Goal: Information Seeking & Learning: Learn about a topic

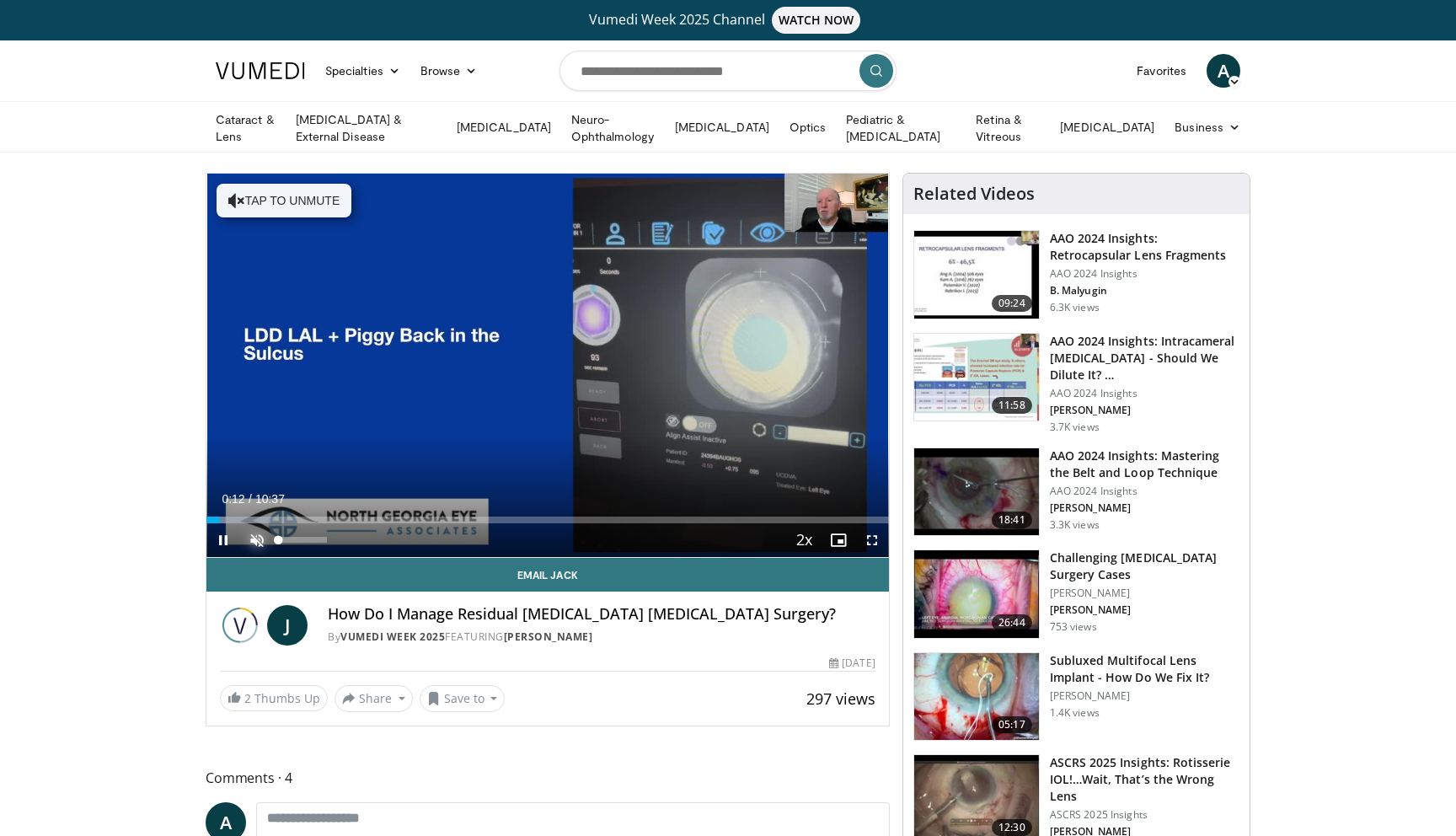
click at [253, 532] on span "Video Player" at bounding box center [256, 539] width 33 height 33
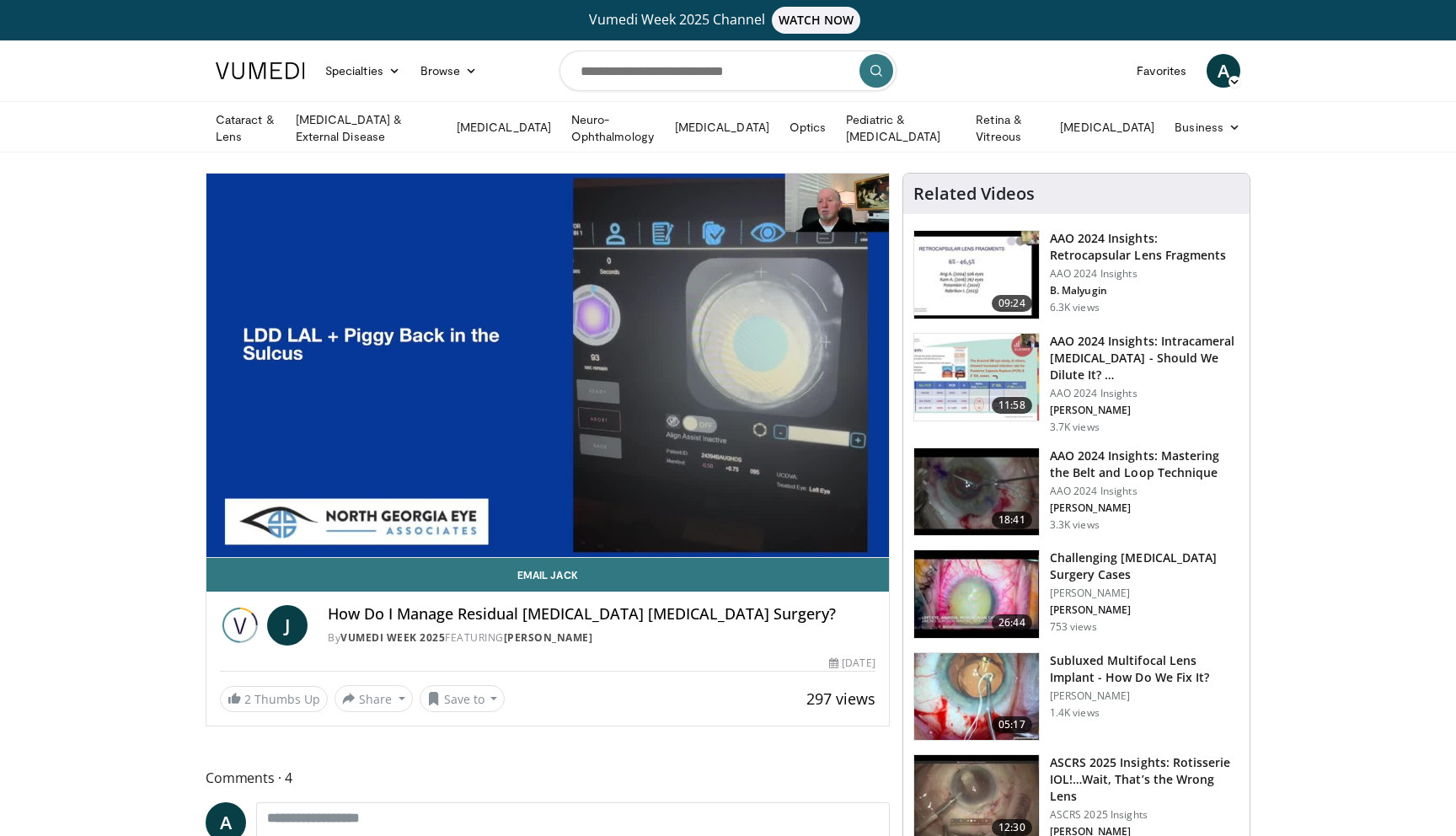
click at [1236, 57] on div "A Ashraf Ahmad Add a Video Messages Thumbs Up Settings Logout" at bounding box center [1223, 70] width 54 height 47
click at [1213, 63] on span "A" at bounding box center [1223, 70] width 33 height 33
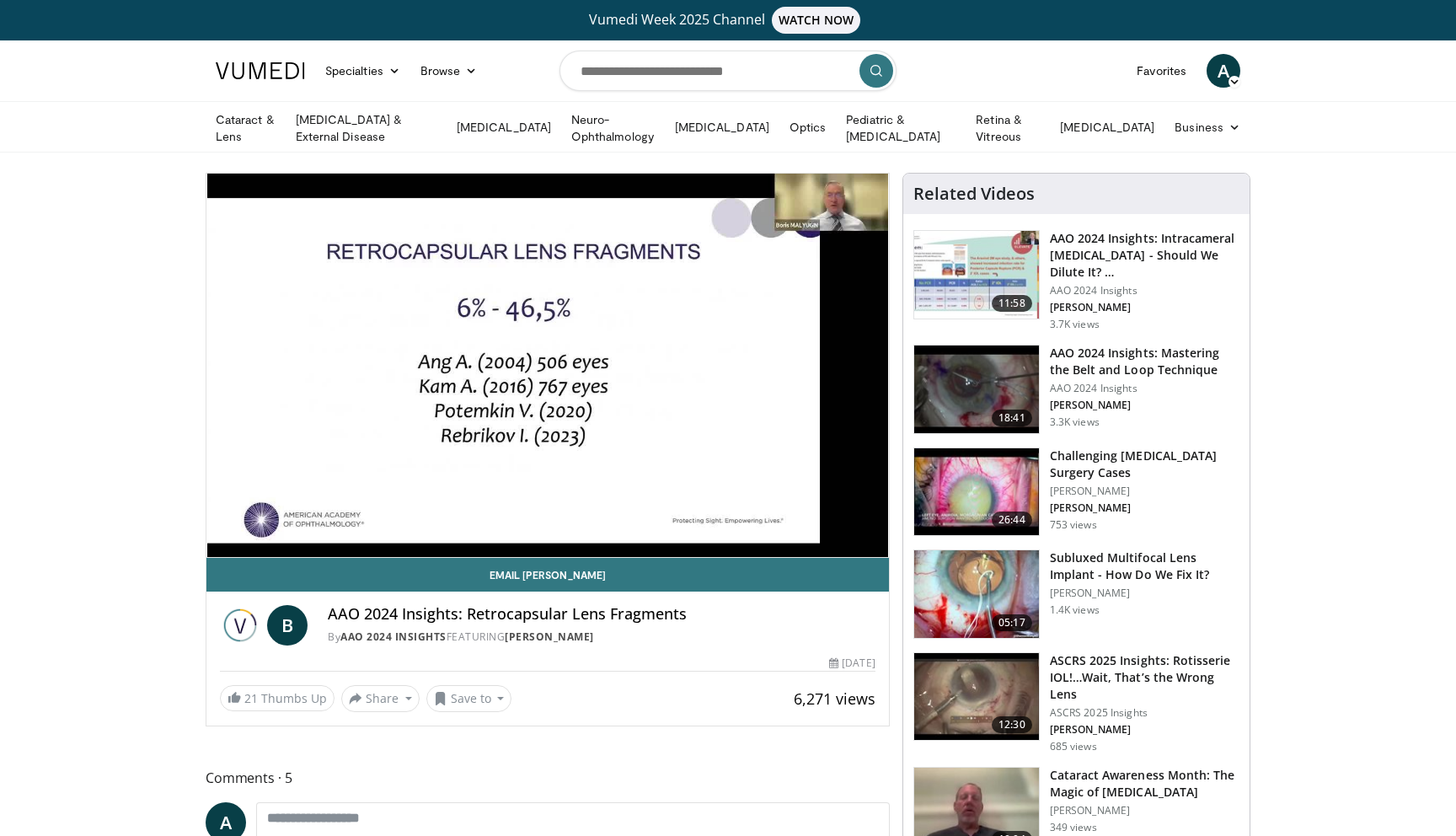
click at [1220, 67] on span "A" at bounding box center [1223, 70] width 33 height 33
click at [1167, 73] on link "Favorites" at bounding box center [1162, 70] width 70 height 33
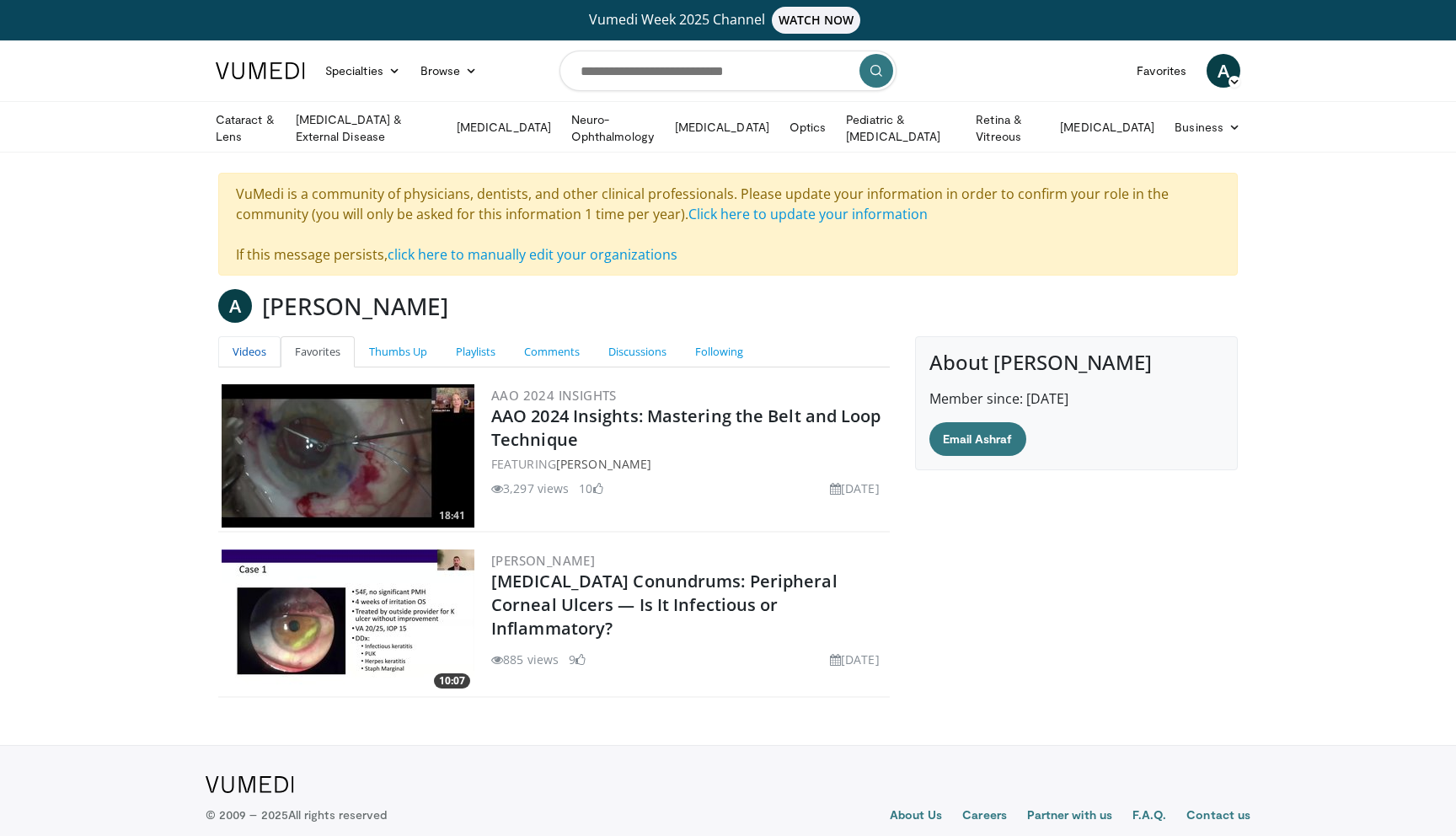
click at [262, 342] on link "Videos" at bounding box center [249, 352] width 63 height 31
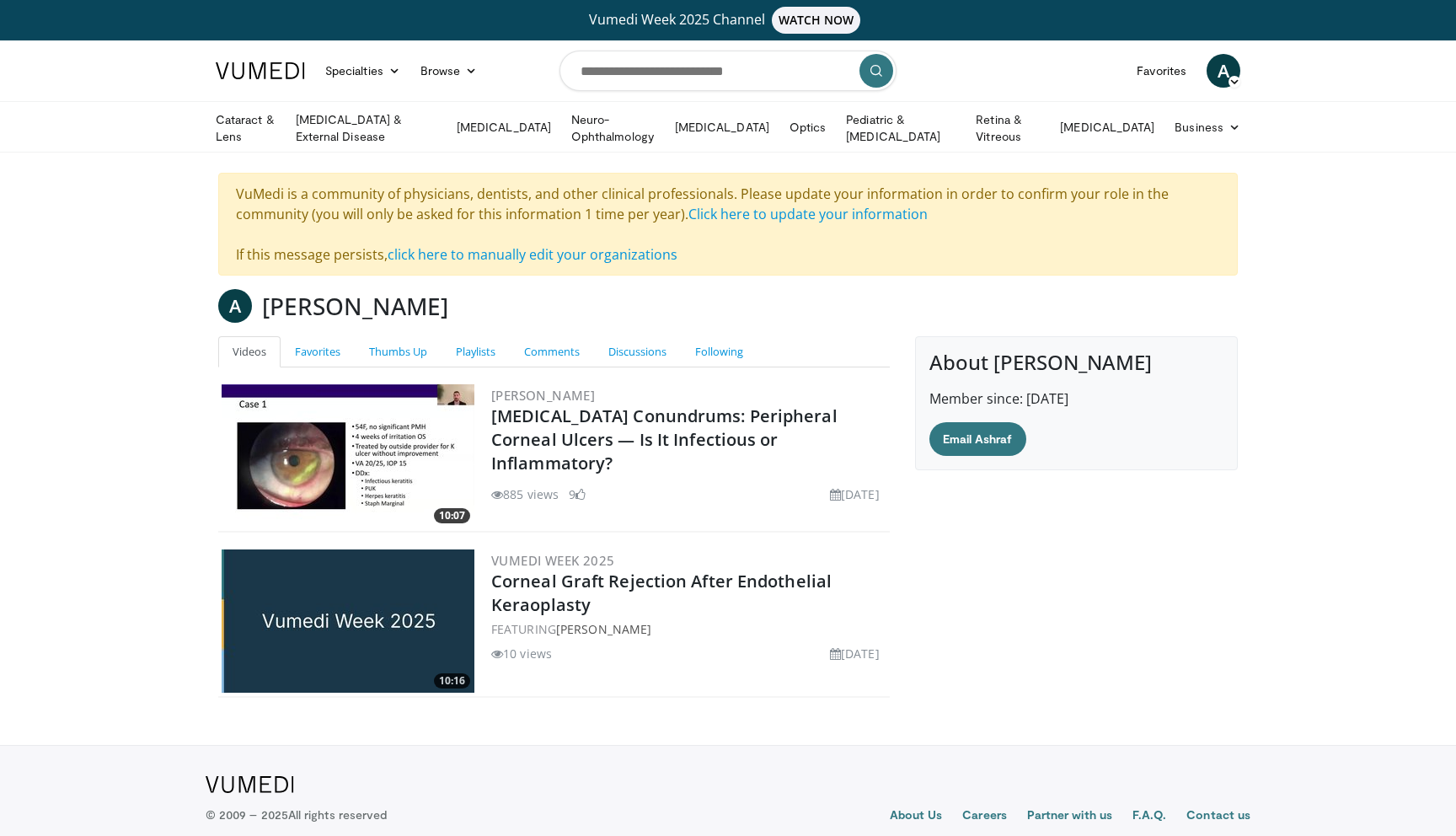
click at [358, 469] on img at bounding box center [347, 455] width 253 height 143
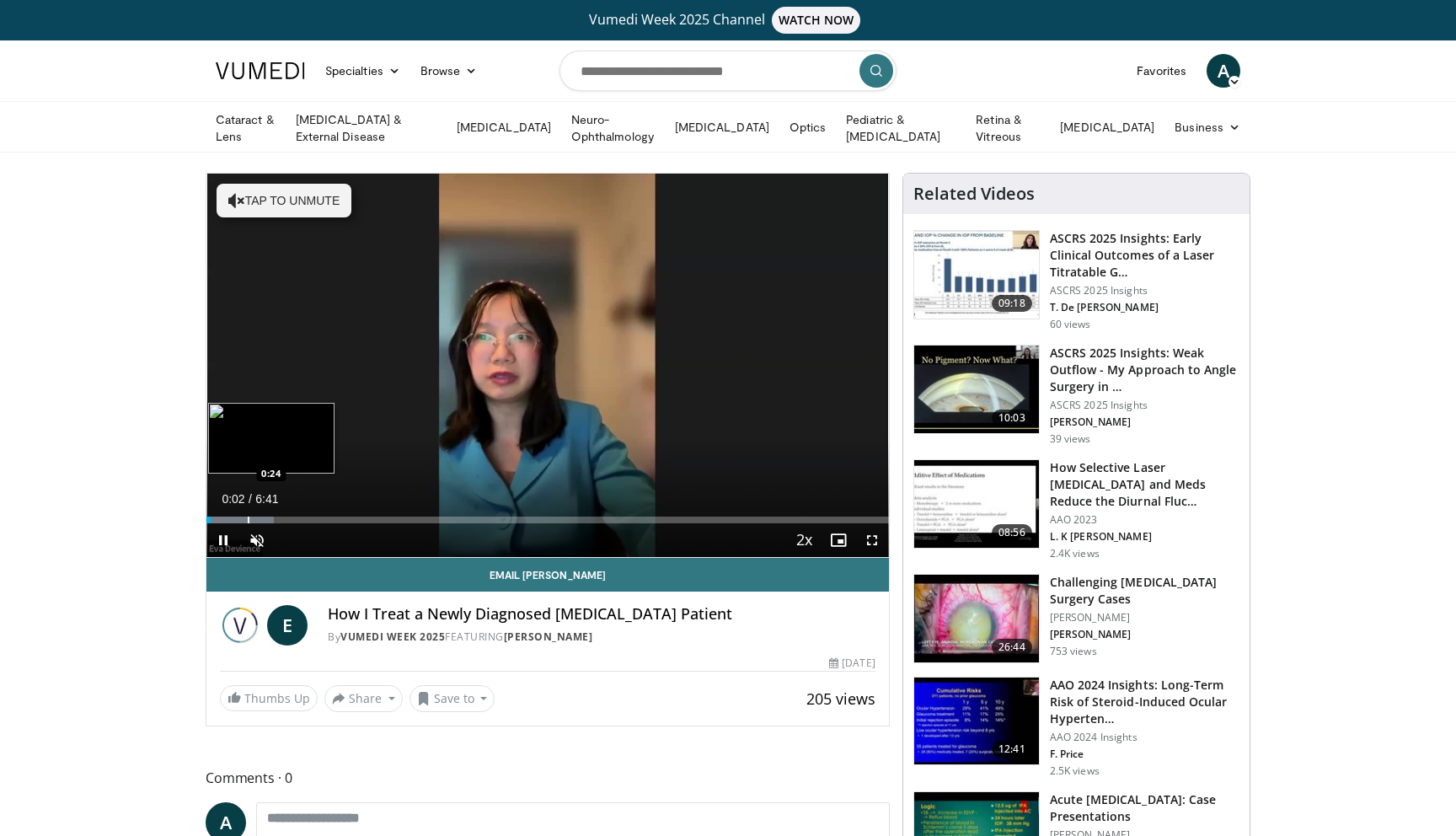
click at [248, 516] on div "Progress Bar" at bounding box center [249, 520] width 2 height 7
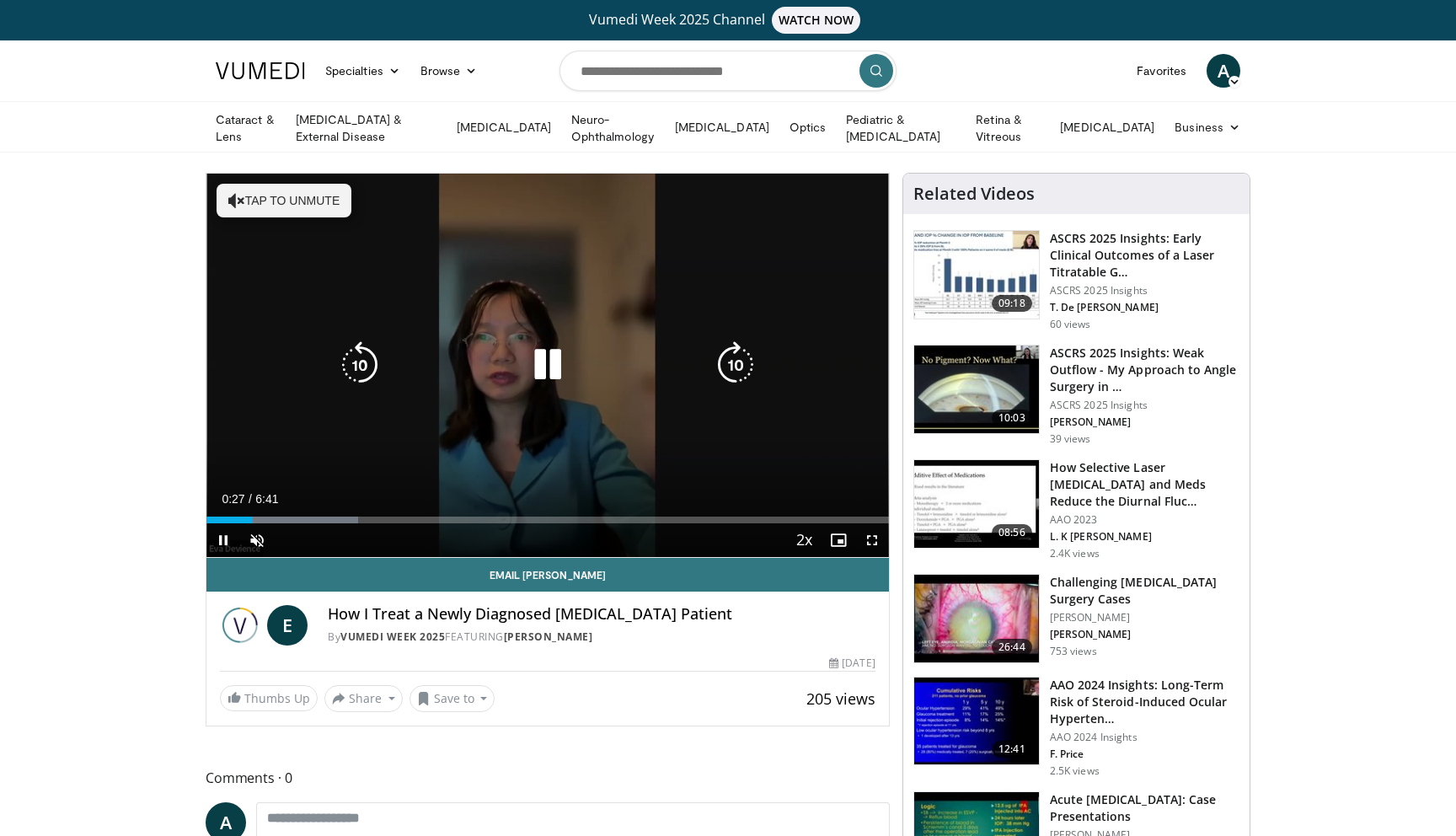
click at [250, 207] on button "Tap to unmute" at bounding box center [284, 200] width 135 height 33
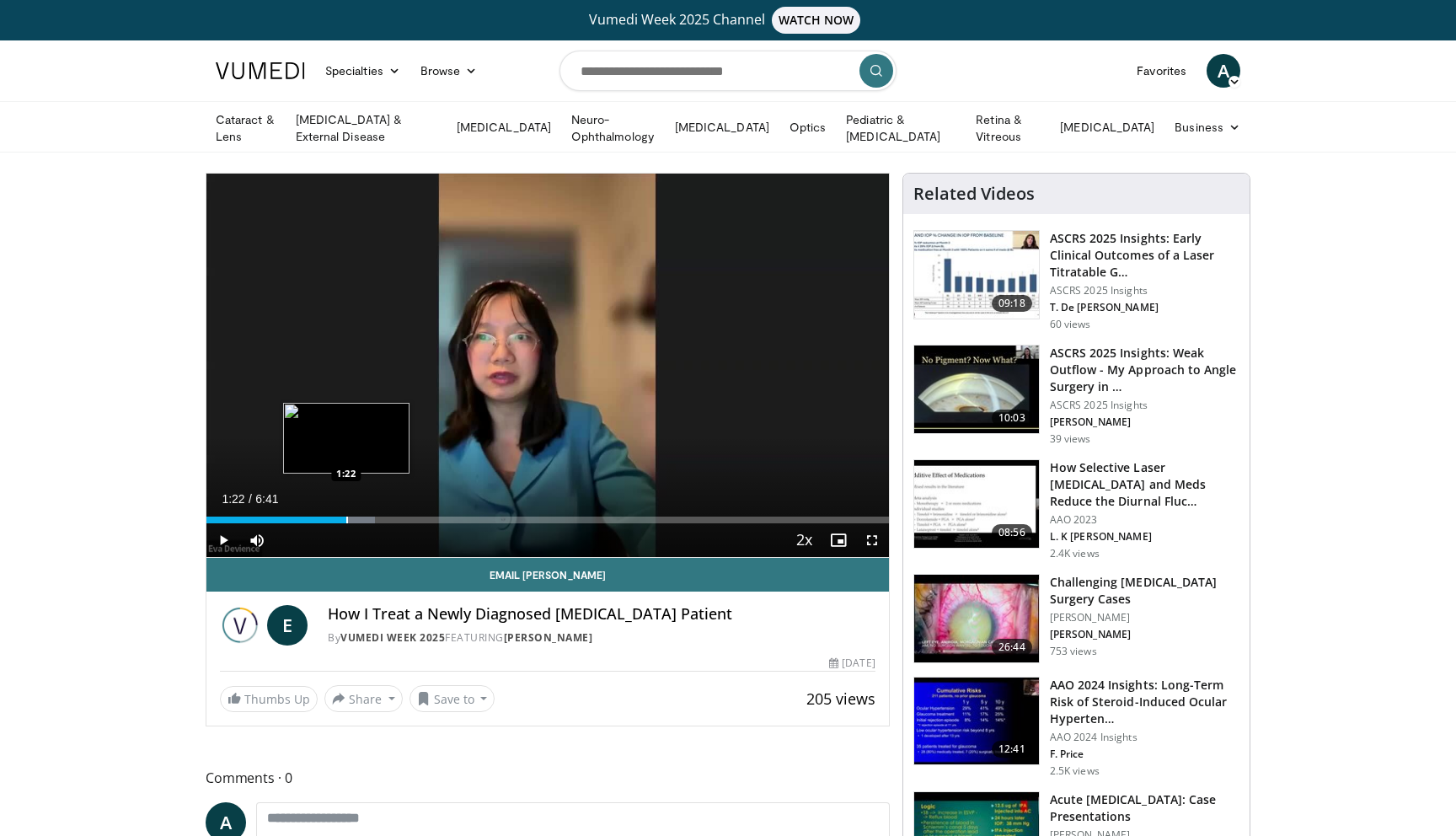
click at [346, 510] on div "Loaded : 24.71% 1:22 1:22" at bounding box center [548, 515] width 683 height 16
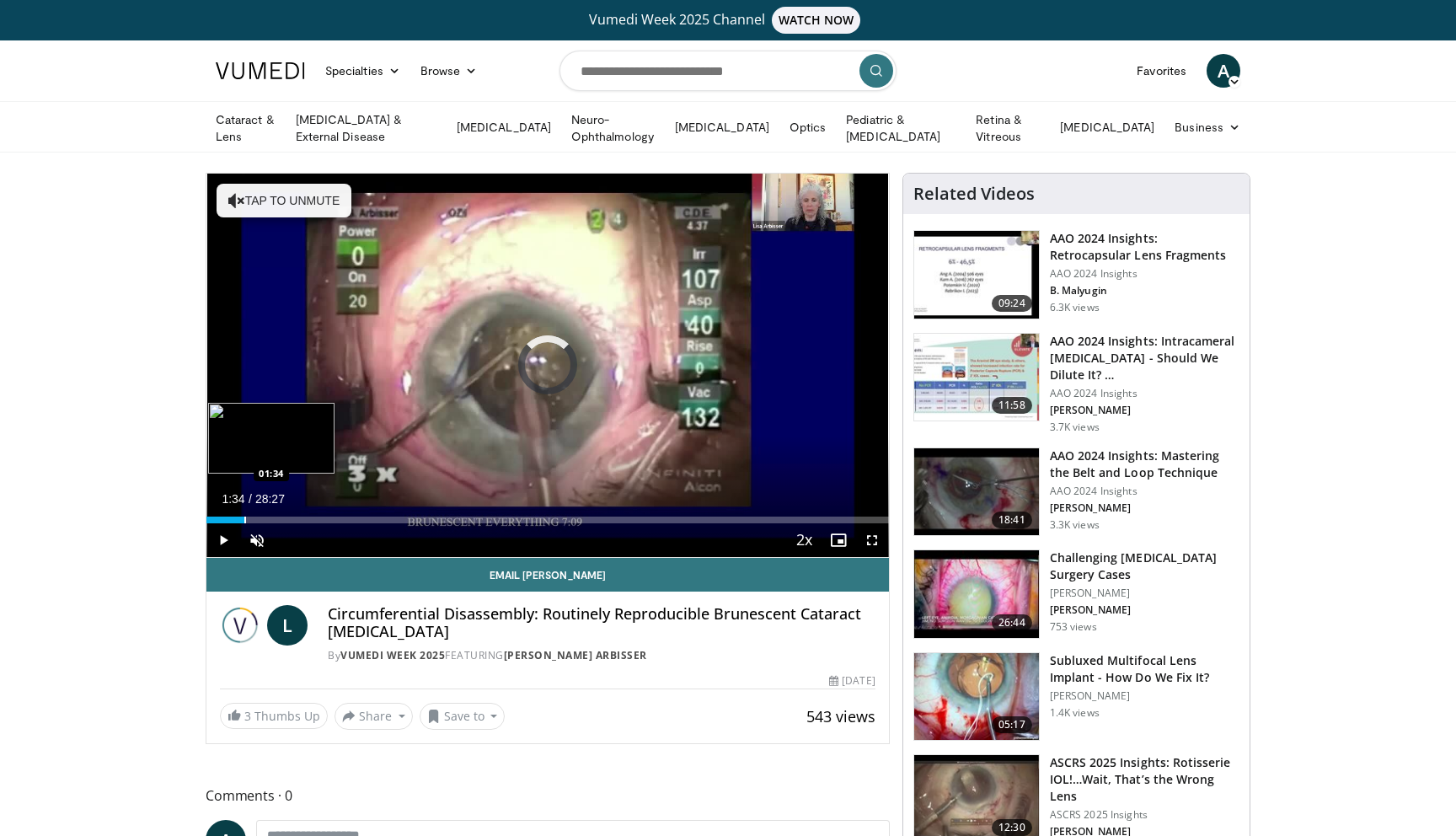
click at [244, 516] on div "Progress Bar" at bounding box center [245, 520] width 2 height 7
click at [324, 516] on div "Progress Bar" at bounding box center [325, 520] width 2 height 7
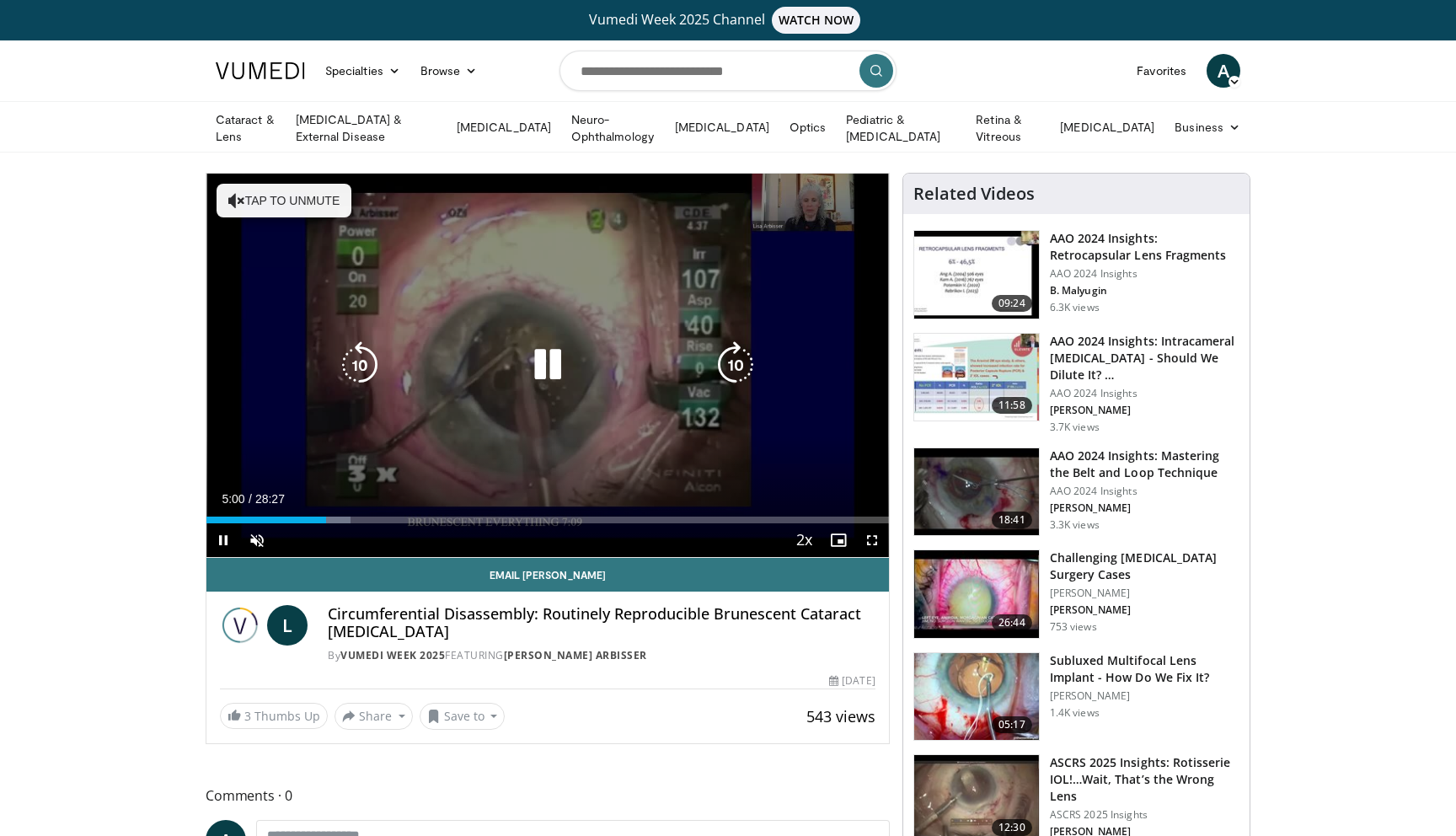
click at [294, 210] on button "Tap to unmute" at bounding box center [284, 200] width 135 height 33
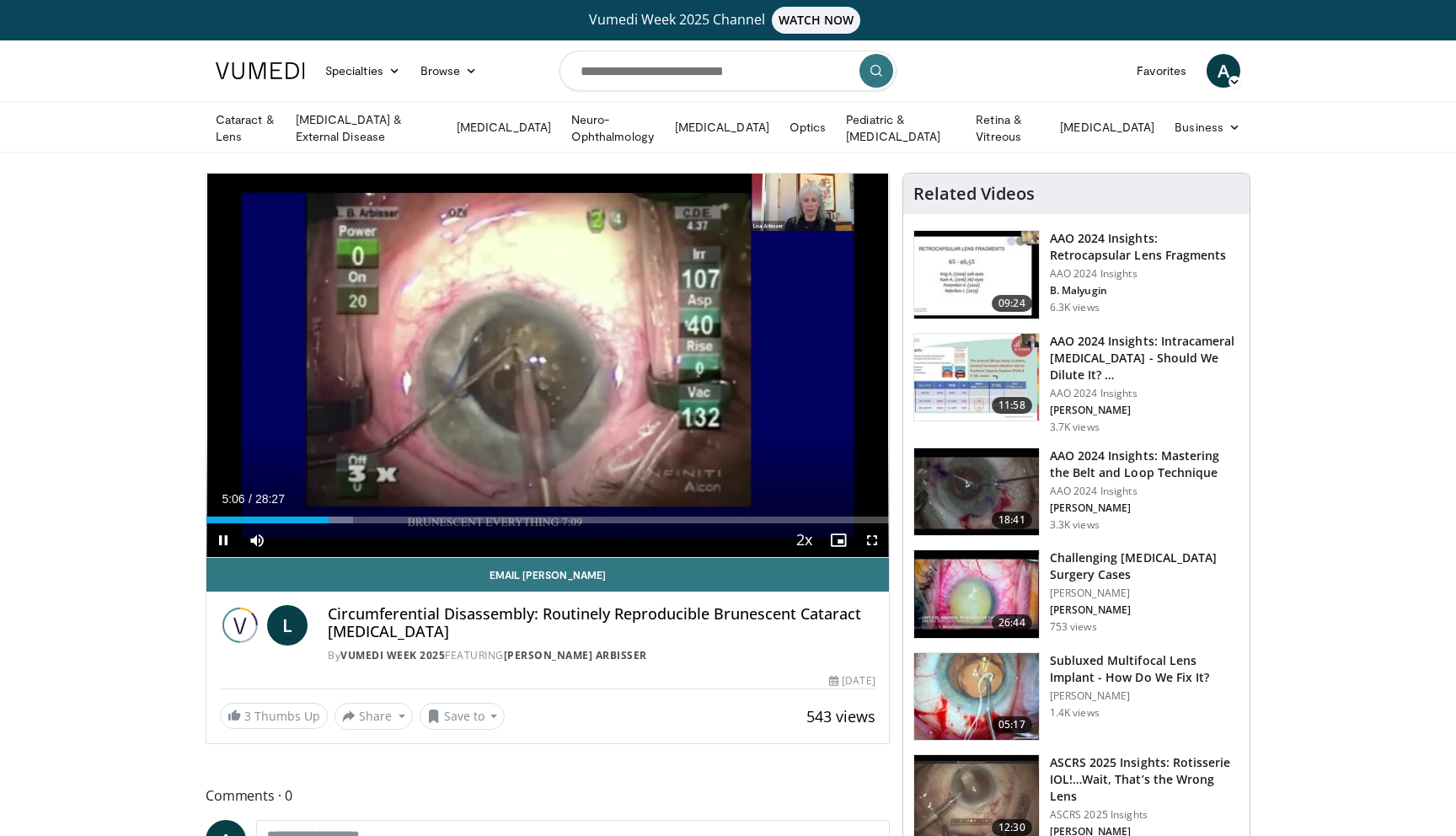
click at [352, 523] on div "Current Time 5:06 / Duration 28:27 Pause Skip Backward Skip Forward Mute Loaded…" at bounding box center [548, 539] width 683 height 33
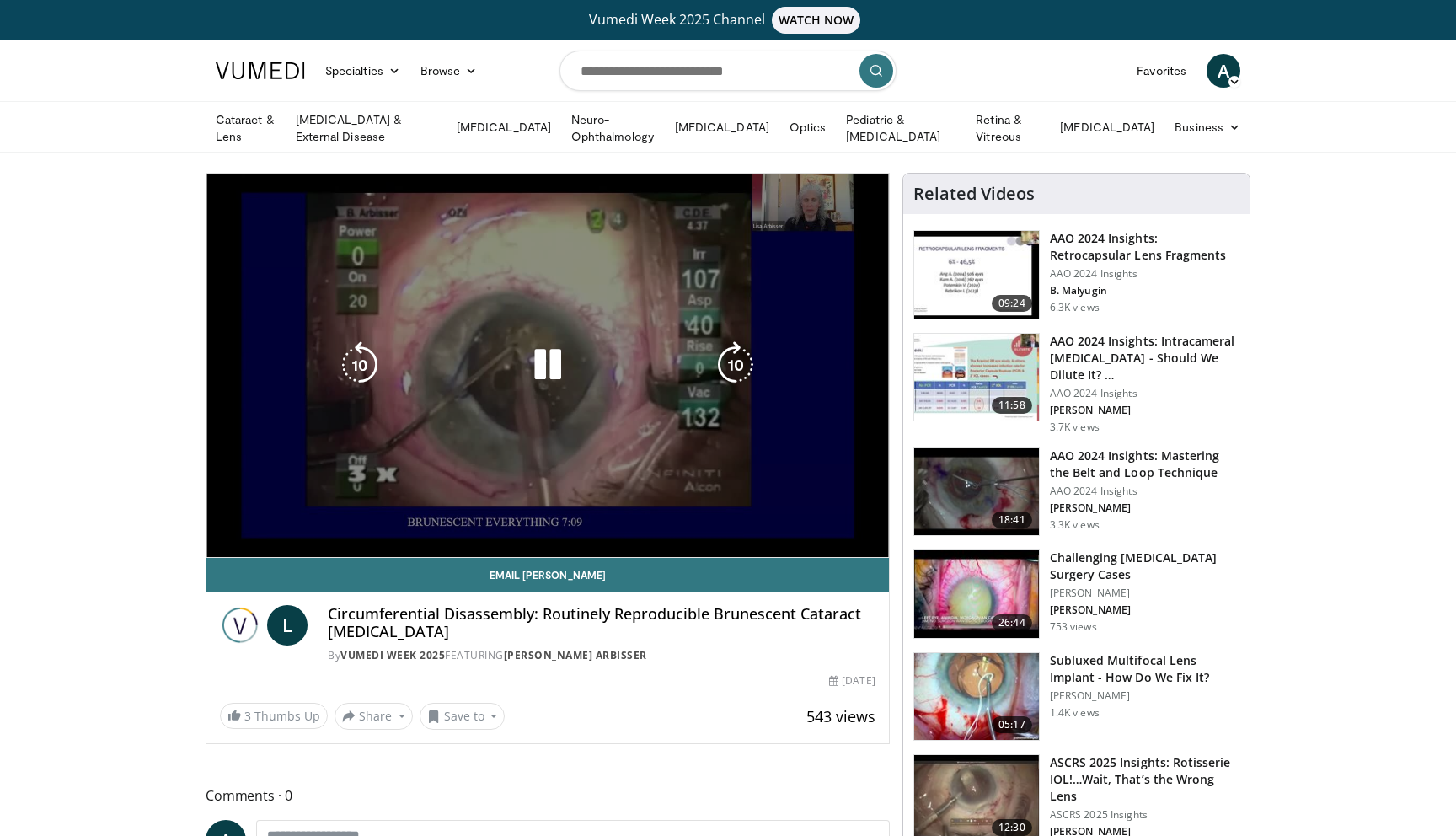
click at [388, 517] on video-js "**********" at bounding box center [548, 365] width 683 height 384
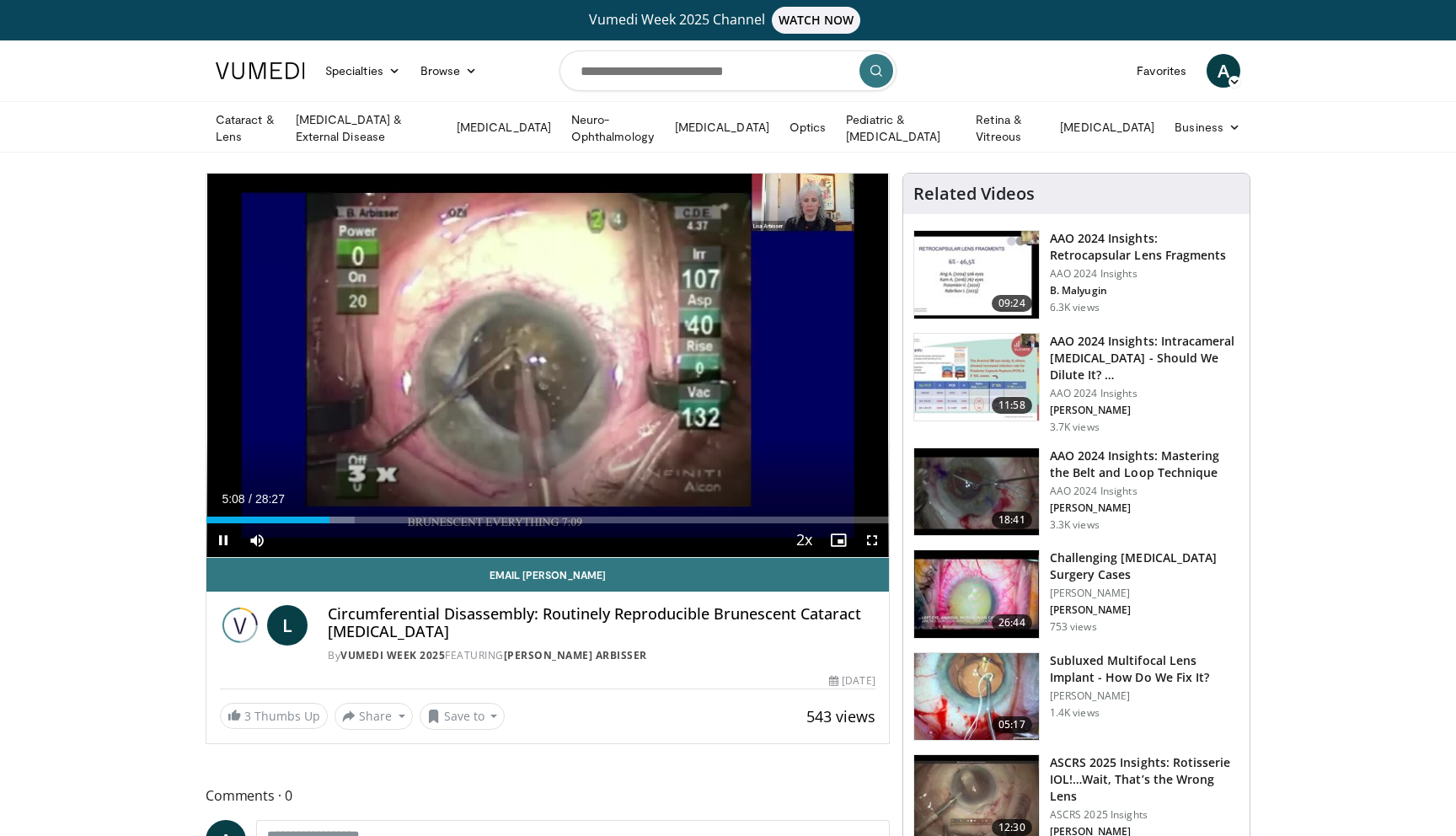
click at [387, 542] on div "Current Time 5:08 / Duration 28:27 Pause Skip Backward Skip Forward Mute Loaded…" at bounding box center [548, 539] width 683 height 33
click at [419, 533] on div "Current Time 5:08 / Duration 28:27 Pause Skip Backward Skip Forward Mute Loaded…" at bounding box center [548, 539] width 683 height 33
click at [426, 513] on div "Loaded : 22.08% 05:12 09:12" at bounding box center [548, 515] width 683 height 16
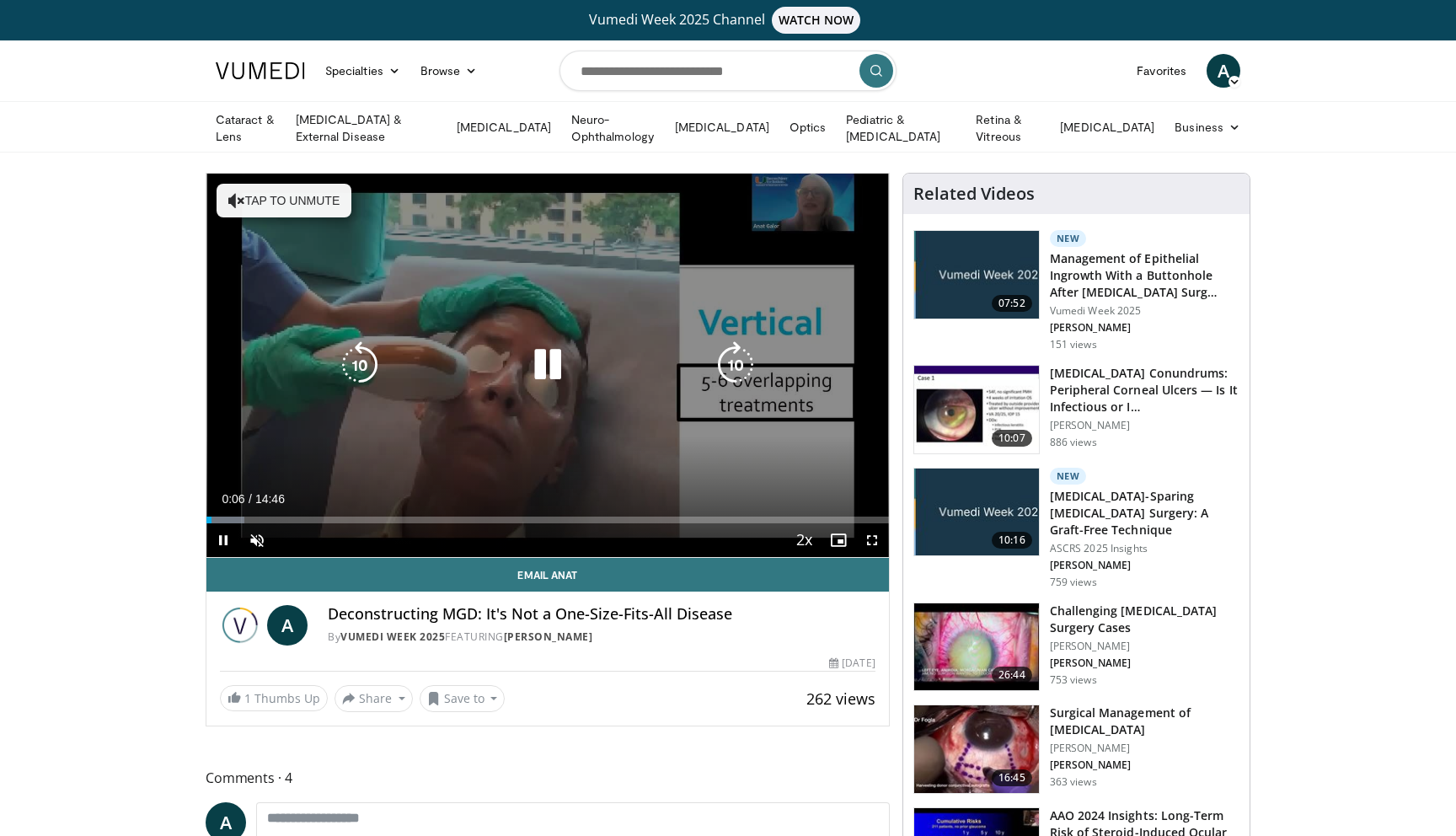
click at [304, 199] on button "Tap to unmute" at bounding box center [284, 200] width 135 height 33
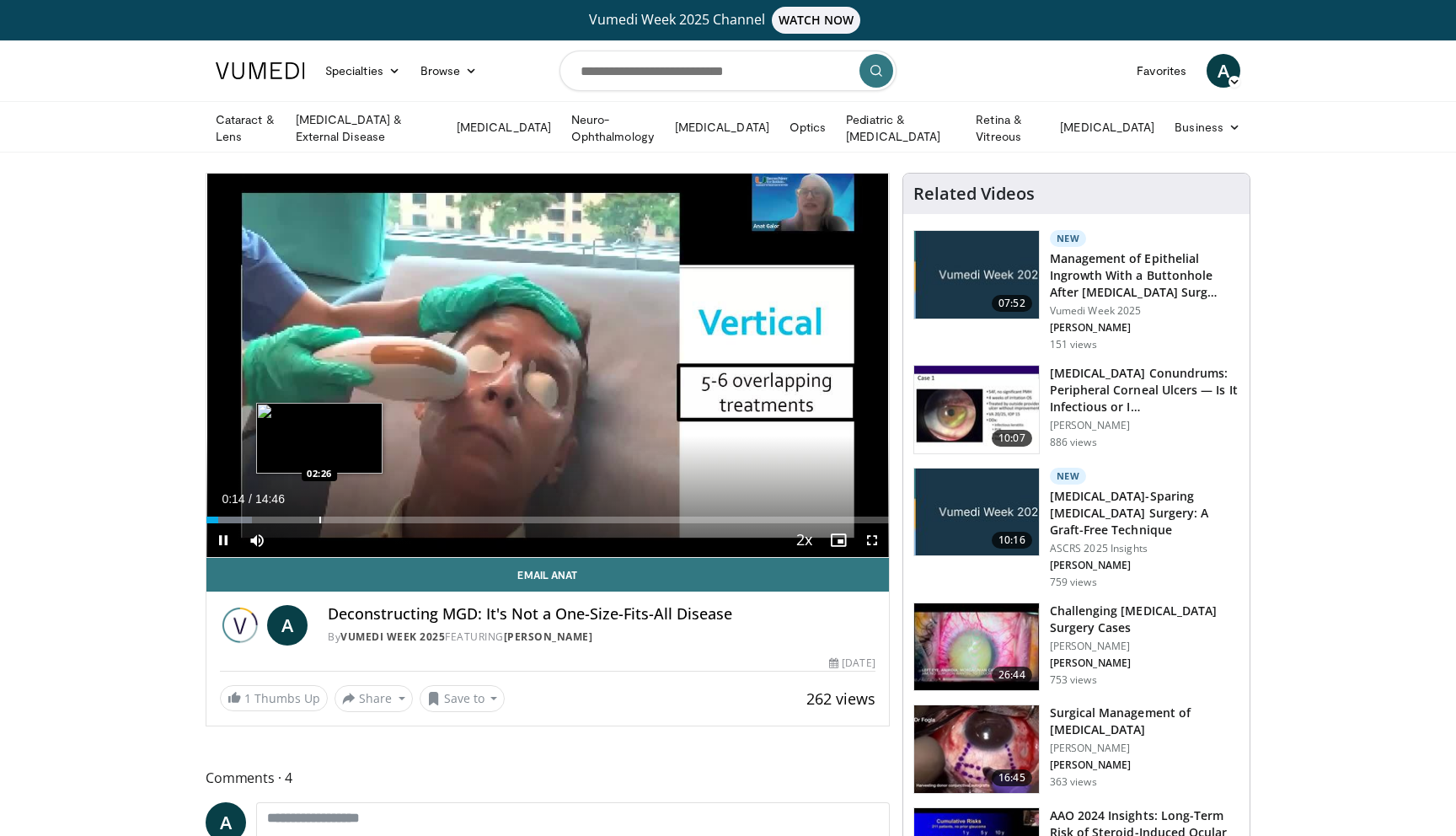
click at [316, 508] on div "Loaded : 6.72% 00:14 02:26" at bounding box center [548, 515] width 683 height 16
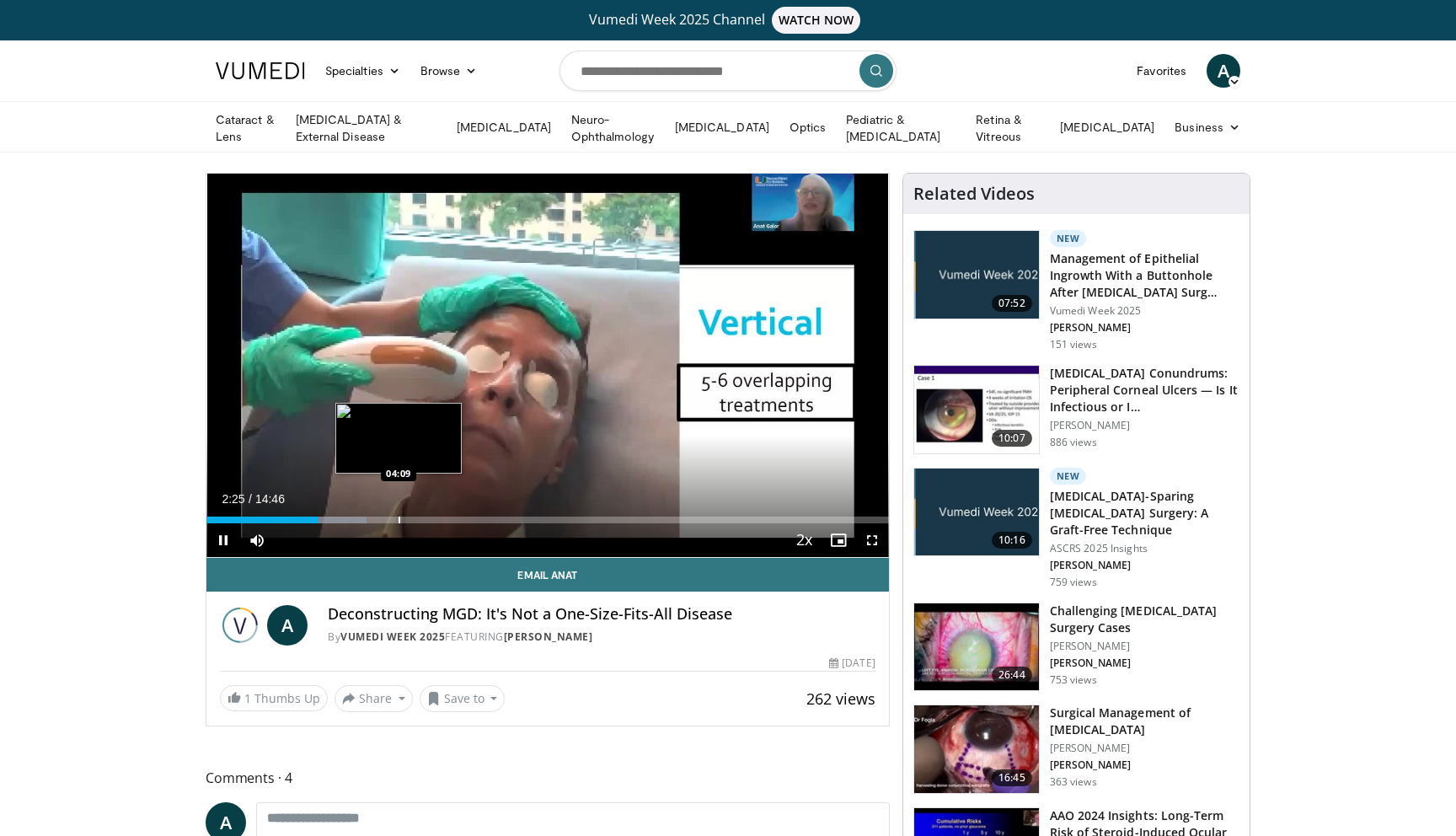
click at [399, 518] on div "Progress Bar" at bounding box center [400, 520] width 2 height 7
click at [452, 516] on div "Progress Bar" at bounding box center [453, 520] width 2 height 7
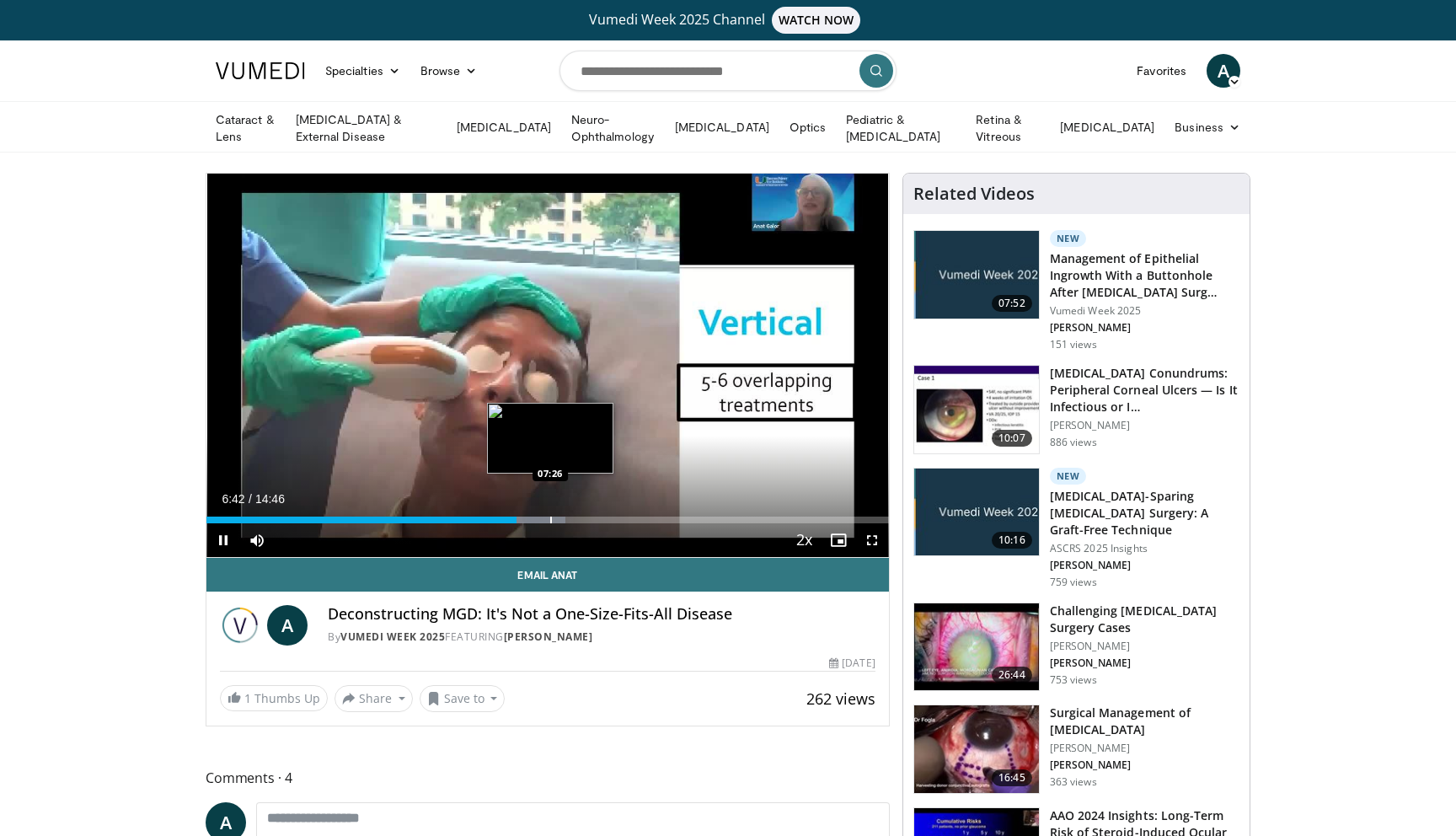
click at [551, 516] on div "Progress Bar" at bounding box center [551, 520] width 2 height 7
click at [579, 523] on div "Current Time 7:43 / Duration 14:46 Pause Skip Backward Skip Forward Mute Loaded…" at bounding box center [548, 539] width 683 height 33
click at [596, 520] on div "Progress Bar" at bounding box center [597, 520] width 2 height 7
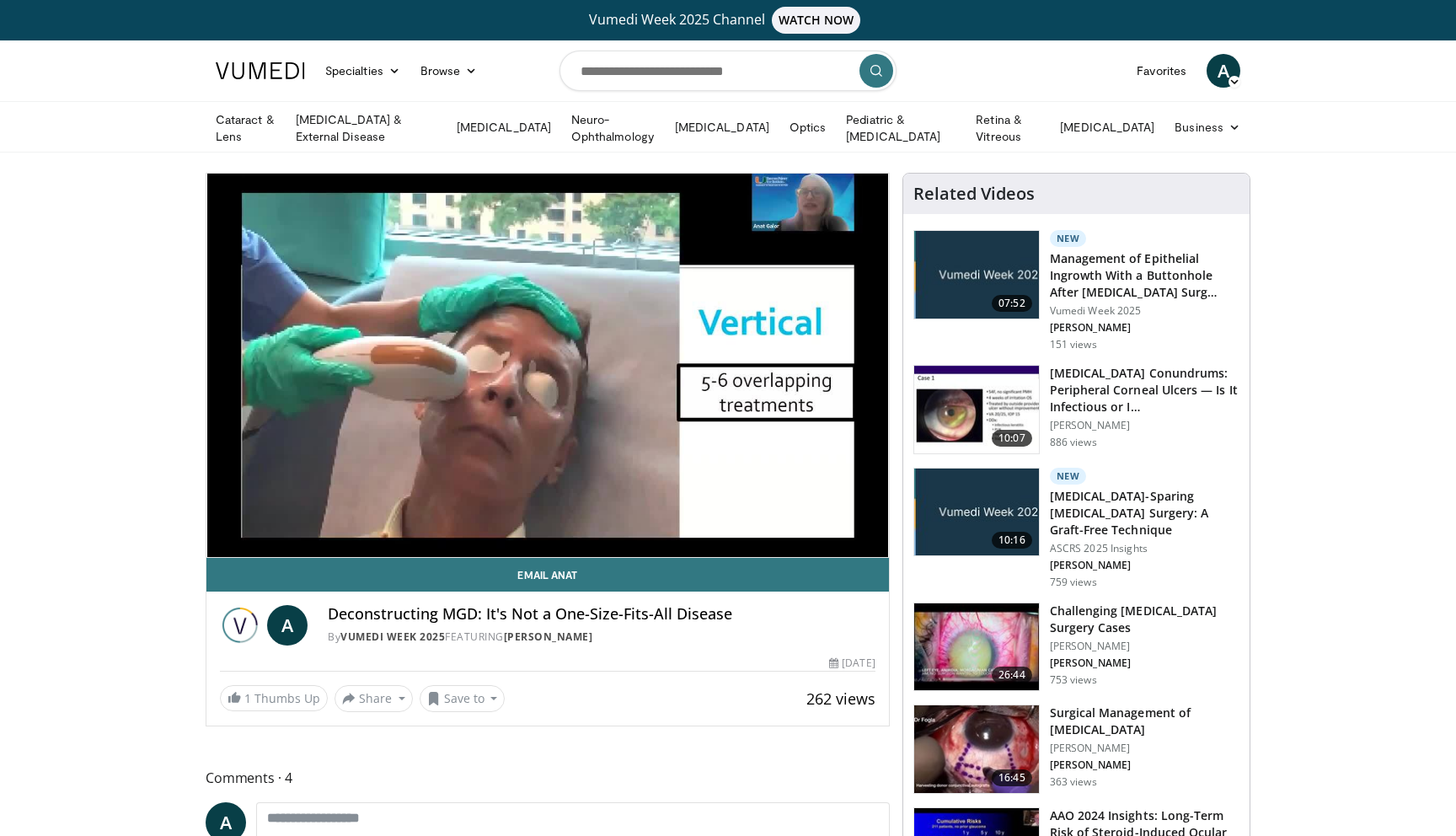
click at [613, 520] on div "10 seconds Tap to unmute" at bounding box center [548, 364] width 683 height 383
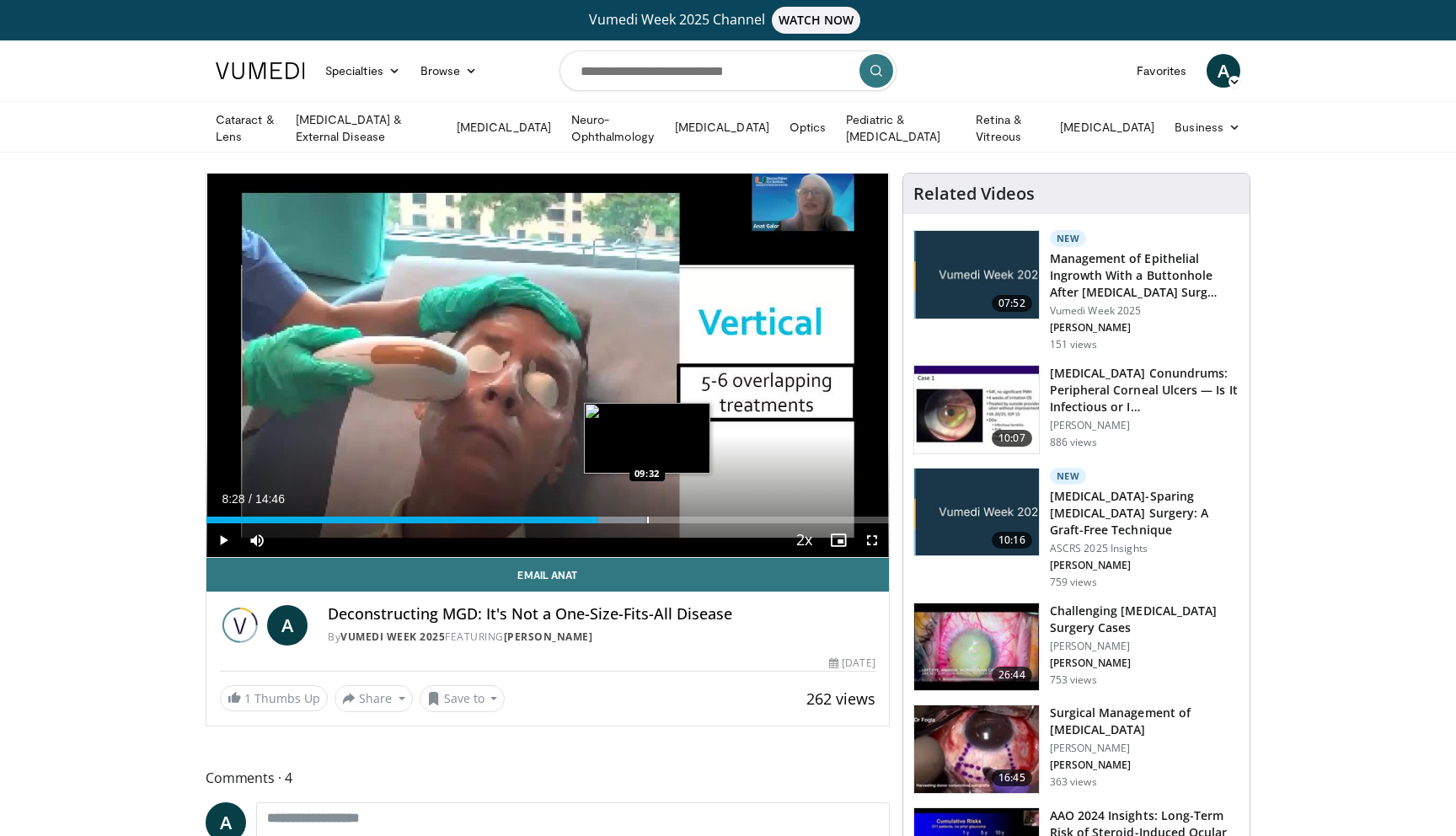
click at [647, 520] on div "Progress Bar" at bounding box center [648, 520] width 2 height 7
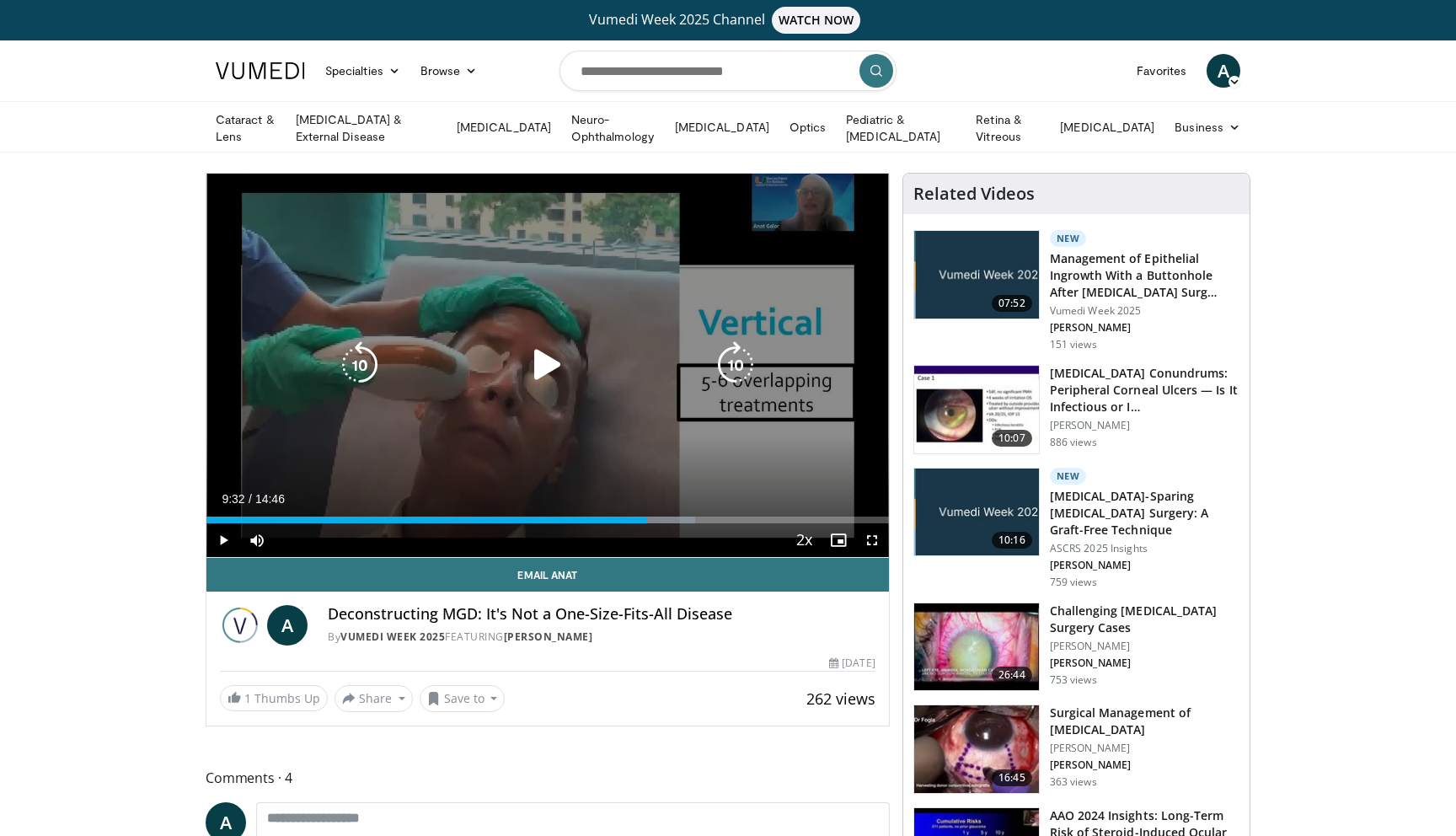
click at [561, 311] on div "10 seconds Tap to unmute" at bounding box center [548, 364] width 683 height 383
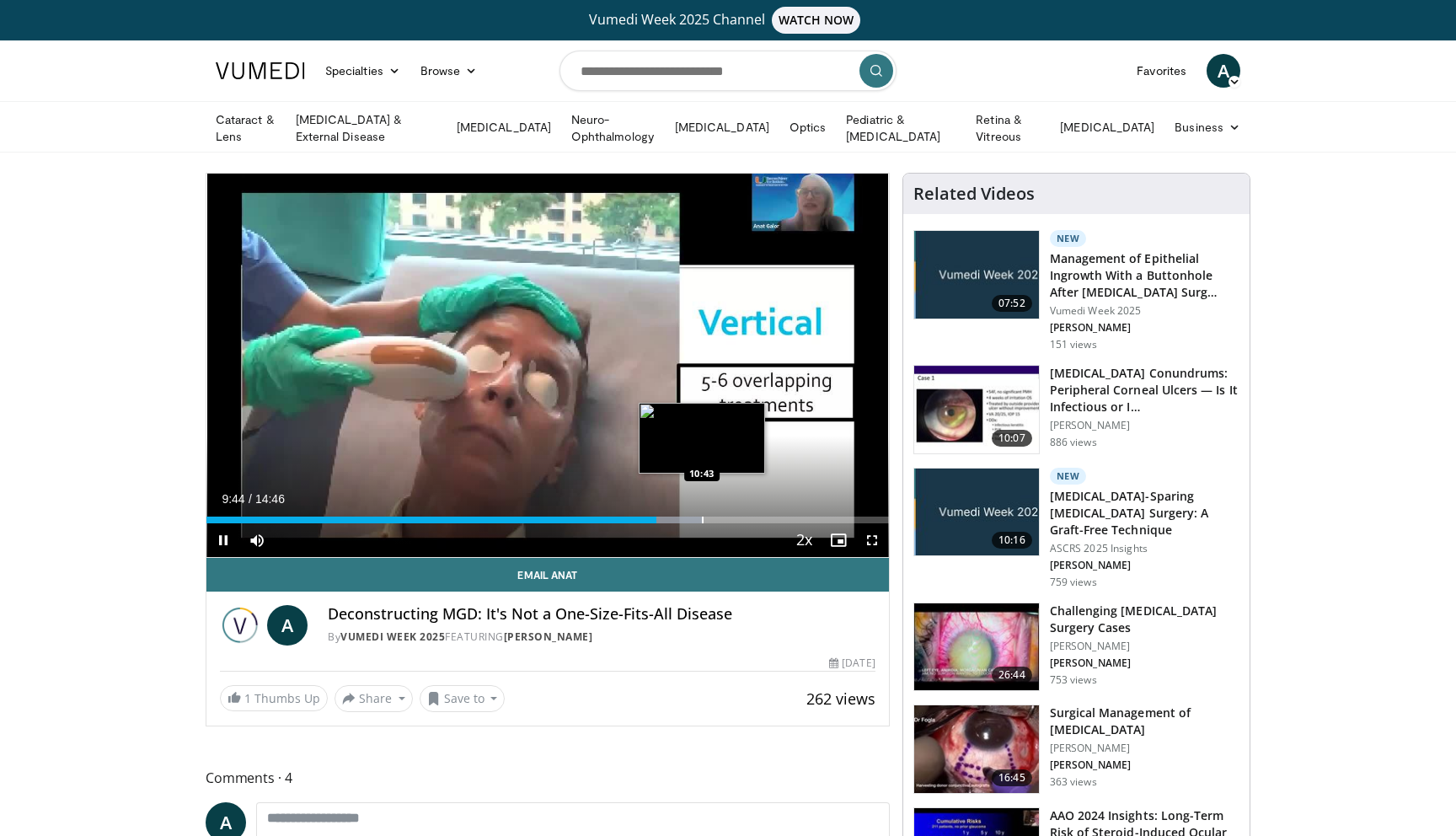
click at [701, 519] on div "Progress Bar" at bounding box center [702, 520] width 2 height 7
click at [729, 523] on div "Current Time 10:44 / Duration 14:46 Pause Skip Backward Skip Forward Mute Loade…" at bounding box center [548, 539] width 683 height 33
click at [757, 524] on div "Current Time 10:45 / Duration 14:46 Pause Skip Backward Skip Forward Mute Loade…" at bounding box center [548, 539] width 683 height 33
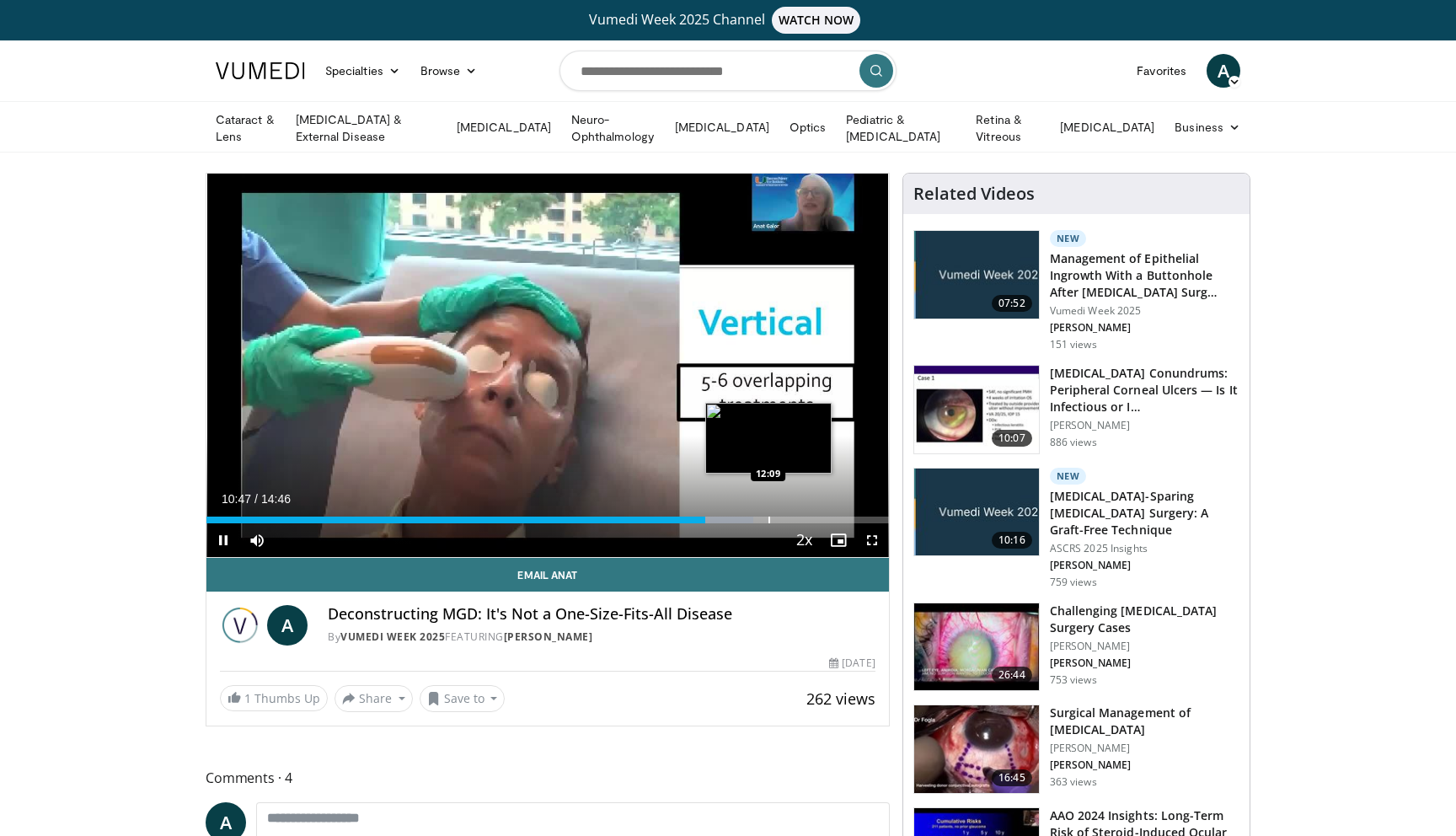
click at [768, 519] on div "Progress Bar" at bounding box center [769, 520] width 2 height 7
click at [799, 508] on div "Loaded : 90.69% 12:50 12:50" at bounding box center [548, 515] width 683 height 16
click at [824, 523] on span "Video Player" at bounding box center [838, 539] width 33 height 33
click at [829, 516] on div "Progress Bar" at bounding box center [830, 520] width 2 height 7
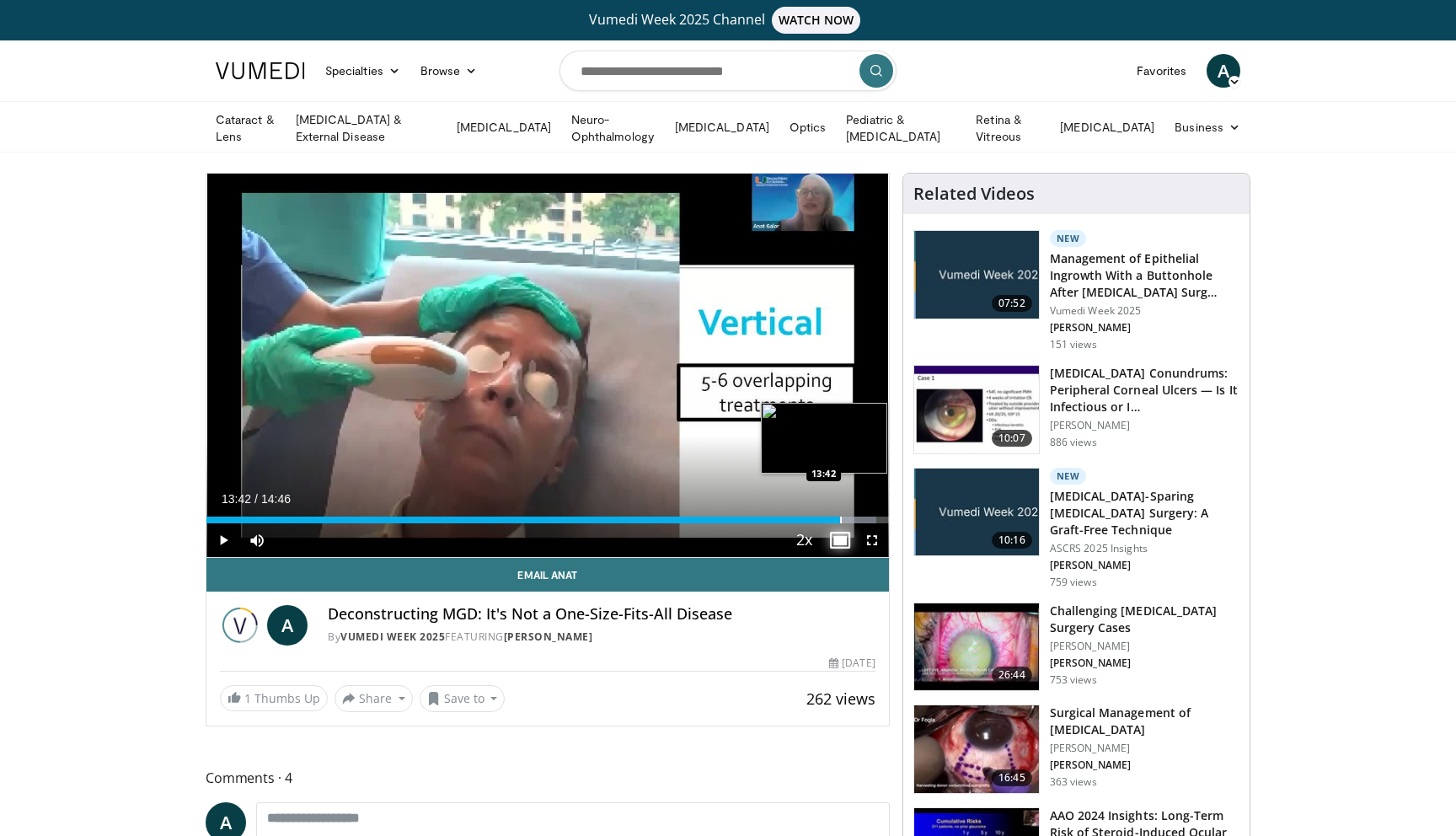
click at [840, 516] on div "Progress Bar" at bounding box center [841, 520] width 2 height 7
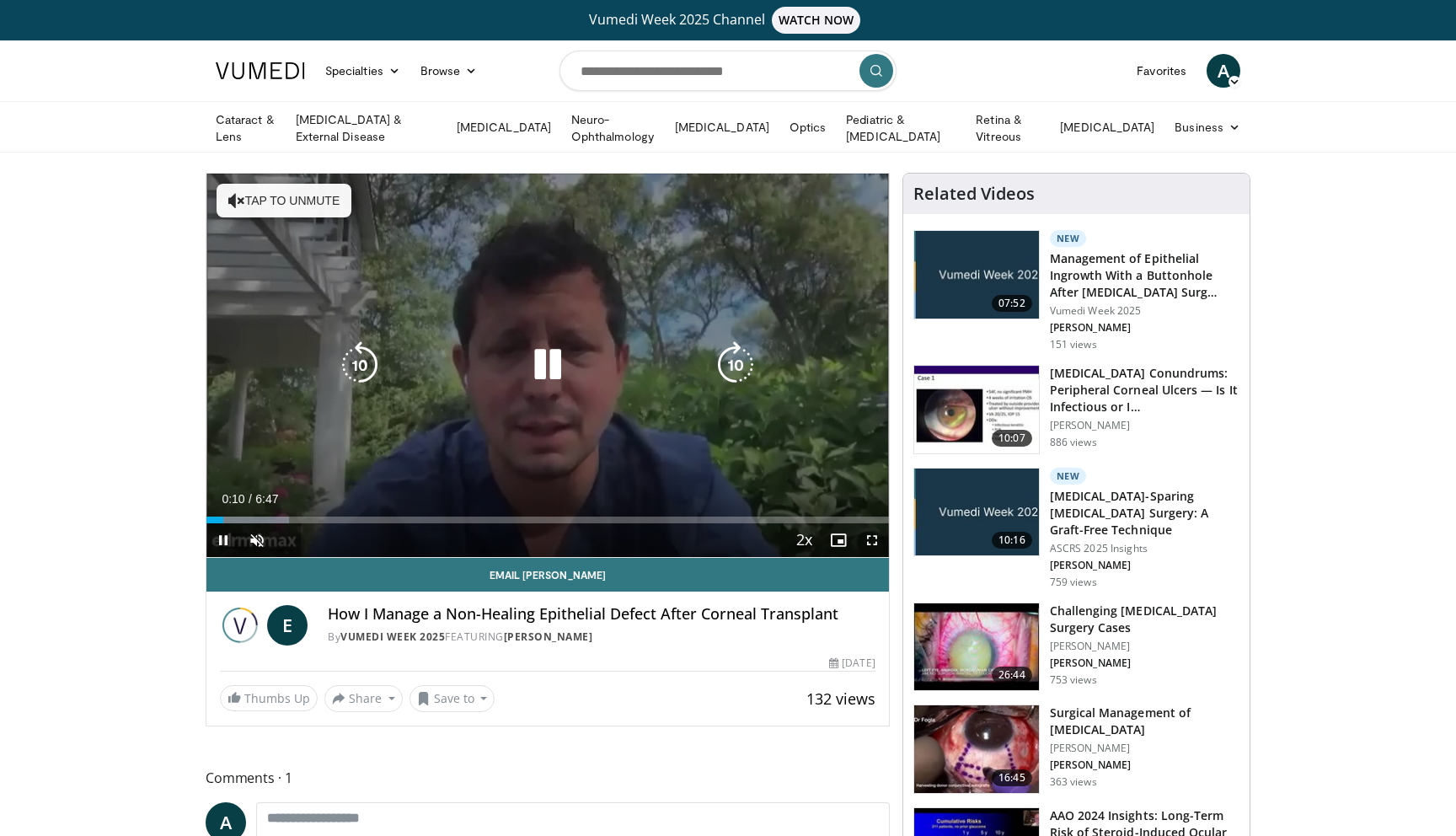
click at [284, 183] on button "Tap to unmute" at bounding box center [284, 200] width 135 height 33
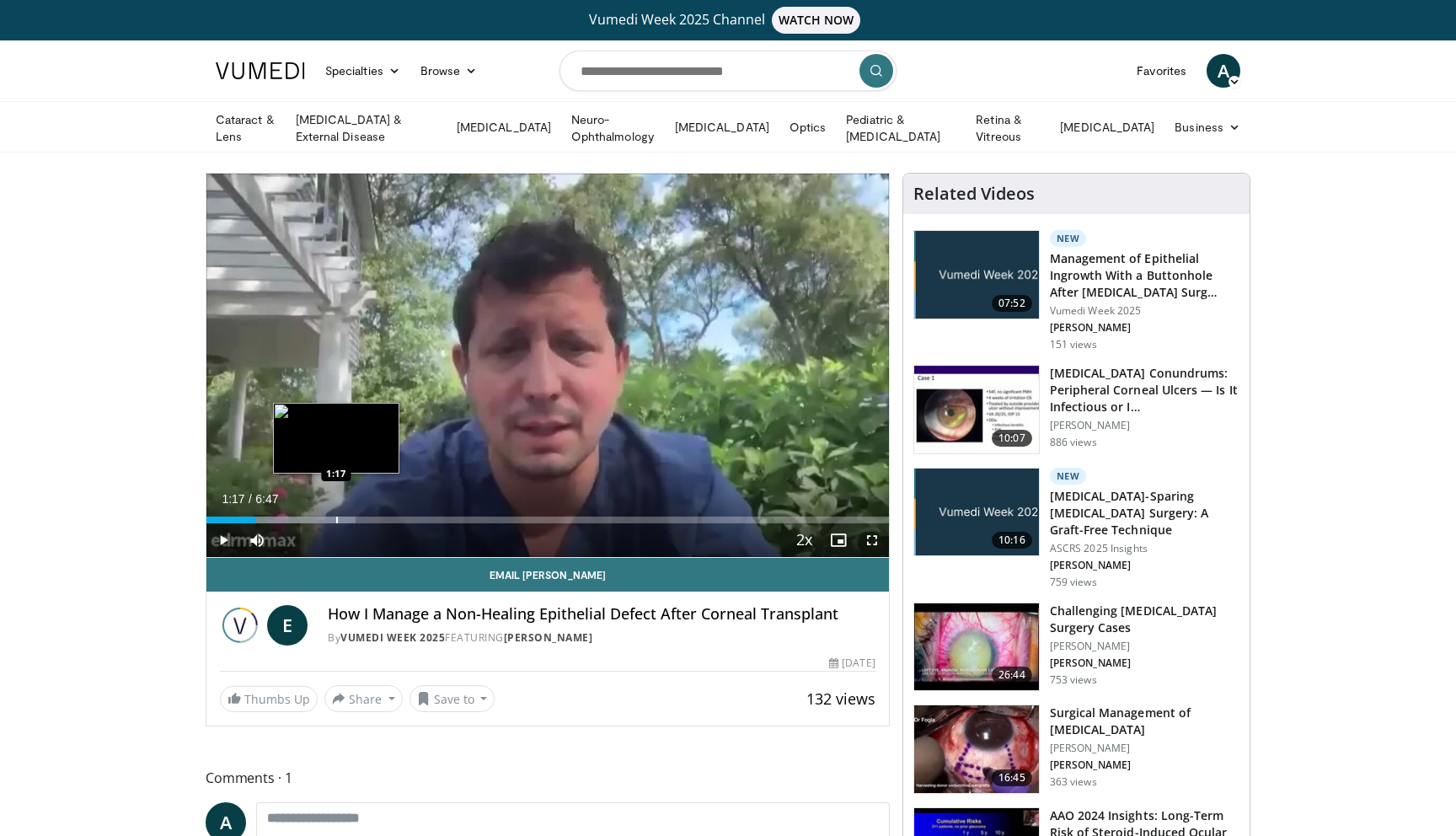
click at [336, 516] on div "Progress Bar" at bounding box center [337, 520] width 2 height 7
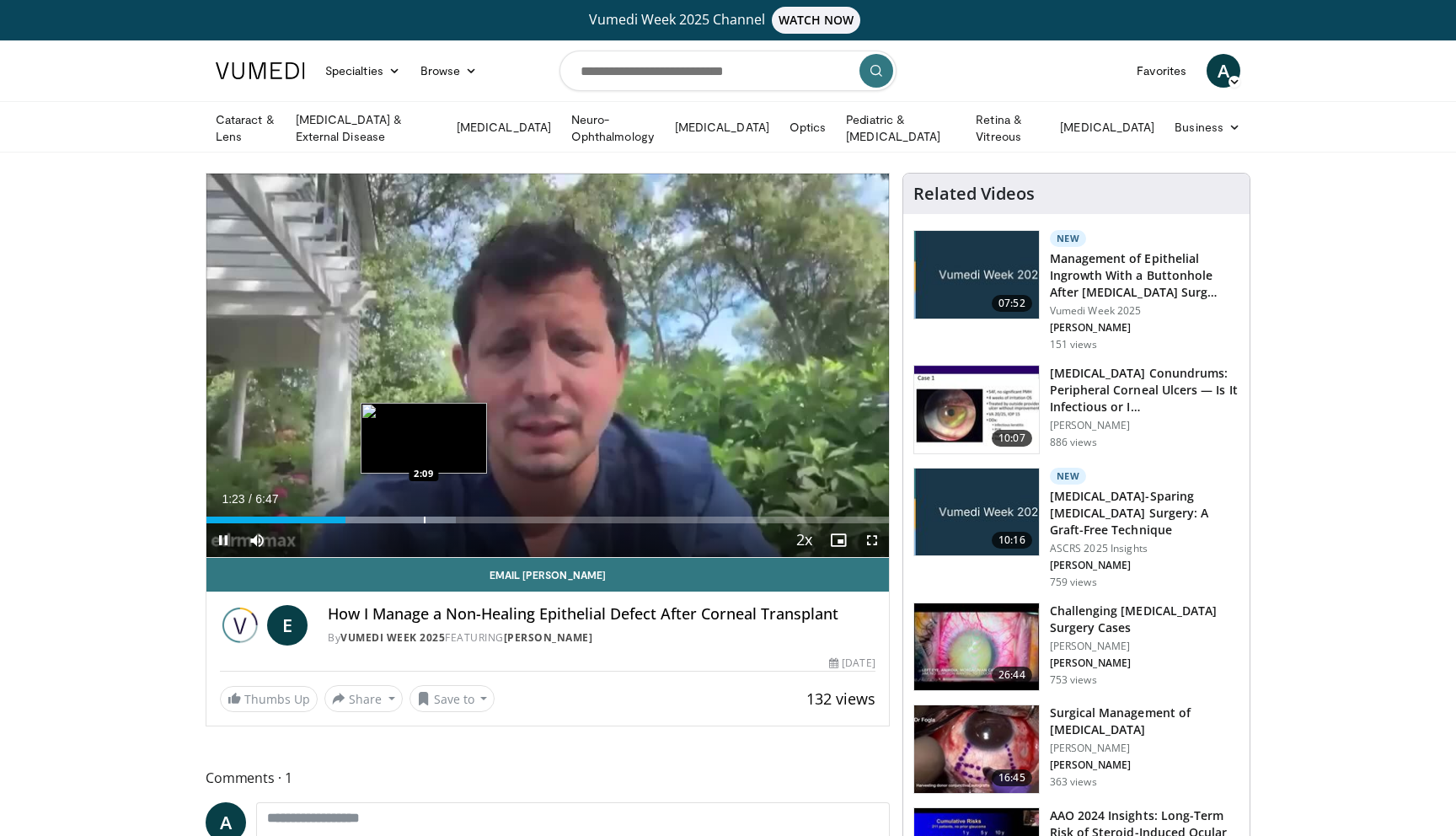
click at [423, 510] on div "Loaded : 36.51% 1:23 2:09" at bounding box center [548, 515] width 683 height 16
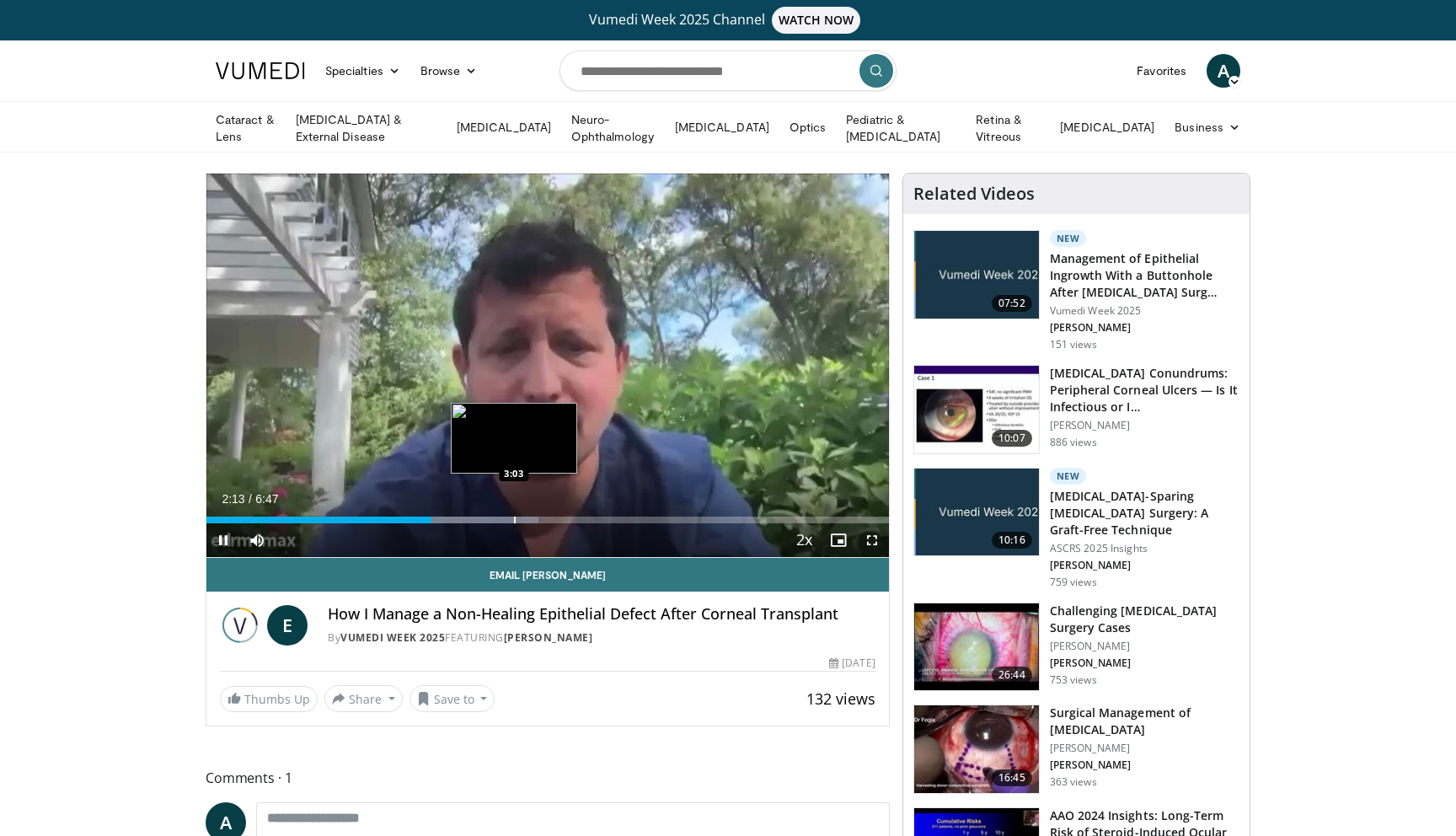
click at [514, 516] on div "Progress Bar" at bounding box center [514, 520] width 2 height 7
click at [555, 516] on div "Progress Bar" at bounding box center [556, 520] width 2 height 7
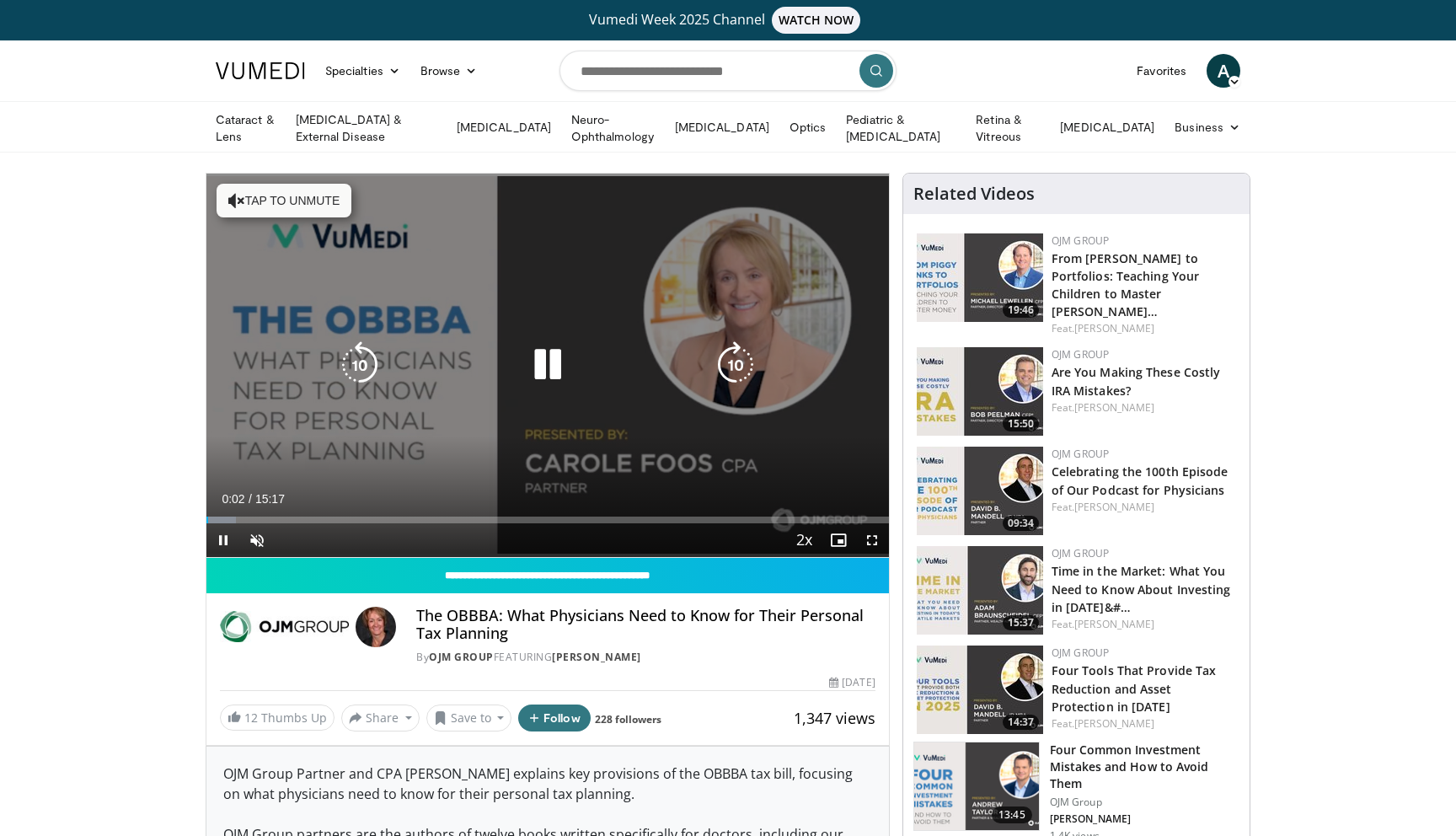
click at [244, 199] on button "Tap to unmute" at bounding box center [284, 200] width 135 height 33
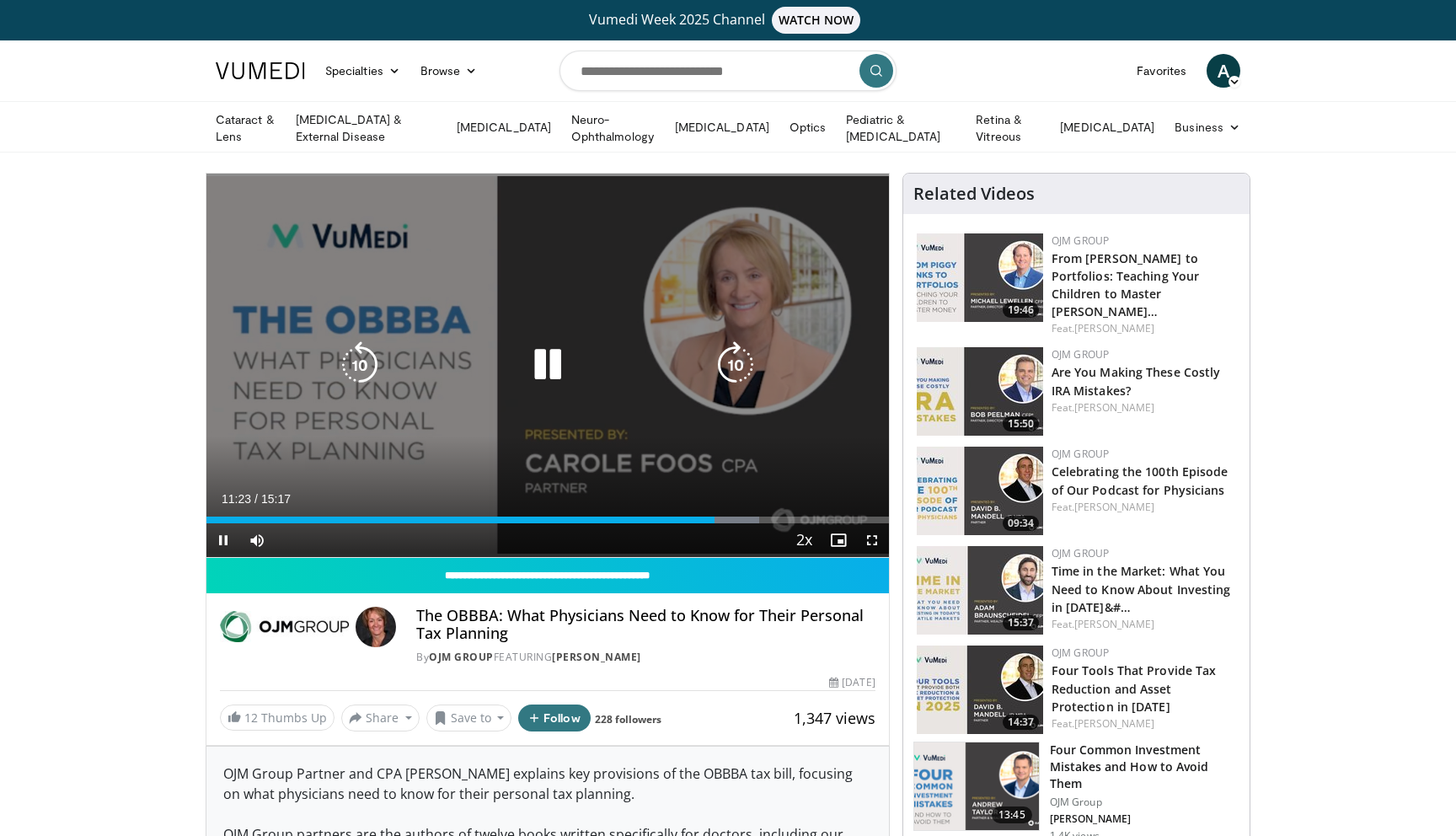
click at [468, 367] on div "Video Player" at bounding box center [548, 364] width 410 height 33
click at [545, 358] on icon "Video Player" at bounding box center [547, 364] width 47 height 47
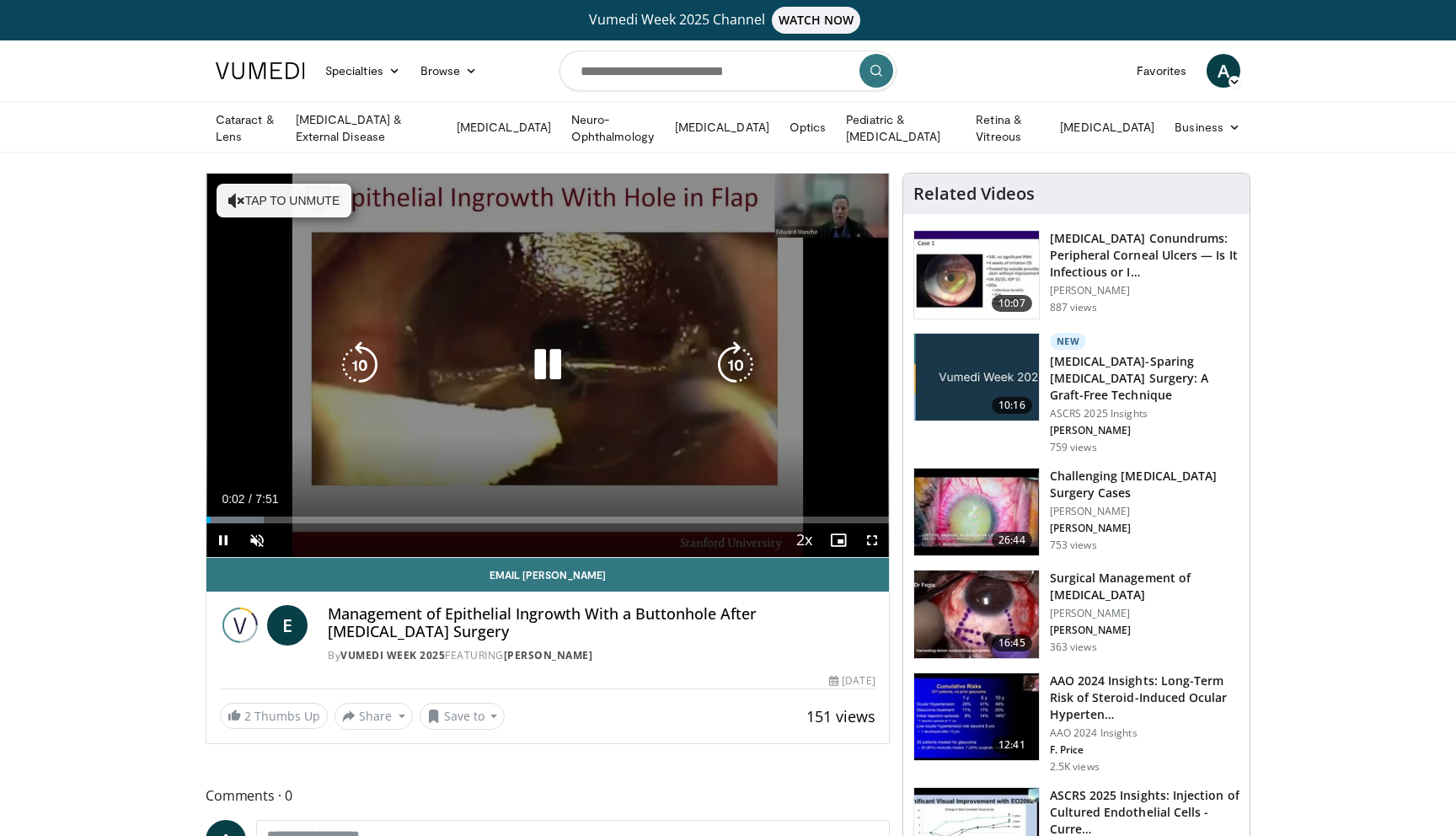
click at [316, 221] on div "10 seconds Tap to unmute" at bounding box center [548, 364] width 683 height 383
click at [311, 206] on button "Tap to unmute" at bounding box center [284, 200] width 135 height 33
click at [513, 358] on div "Video Player" at bounding box center [548, 364] width 410 height 33
click at [538, 357] on icon "Video Player" at bounding box center [547, 364] width 47 height 47
